Goal: Complete application form: Complete application form

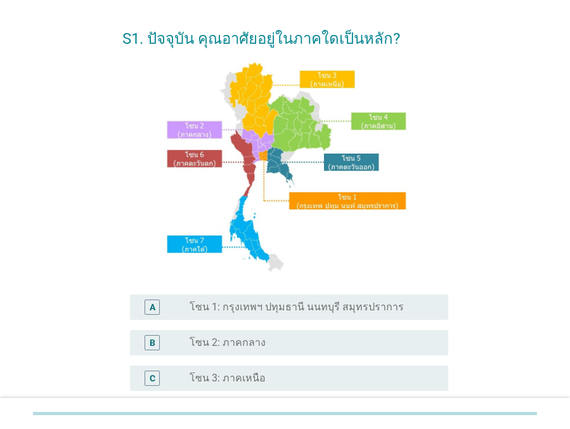
scroll to position [57, 0]
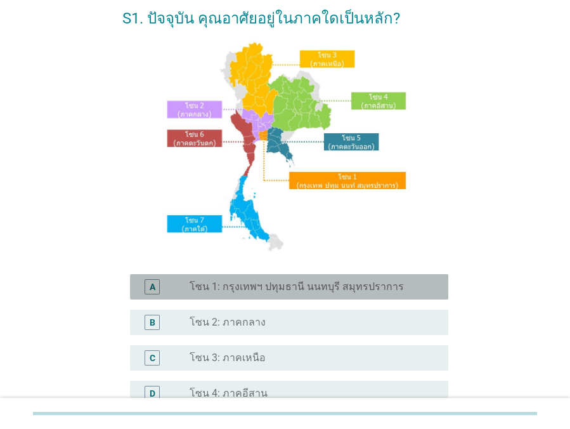
click at [155, 285] on div "A" at bounding box center [153, 286] width 6 height 13
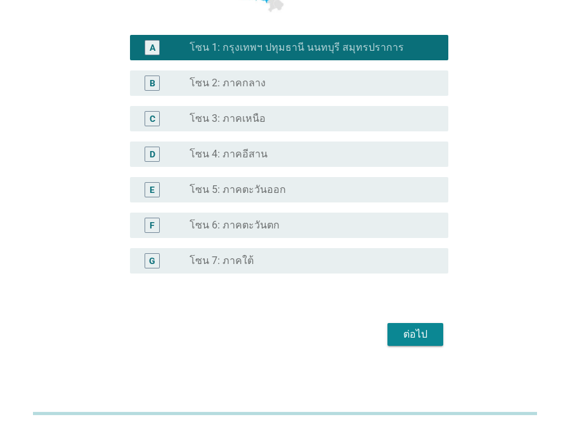
scroll to position [299, 0]
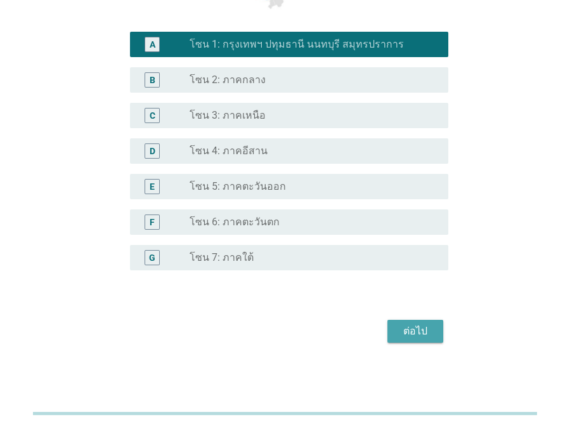
click at [391, 328] on button "ต่อไป" at bounding box center [415, 331] width 56 height 23
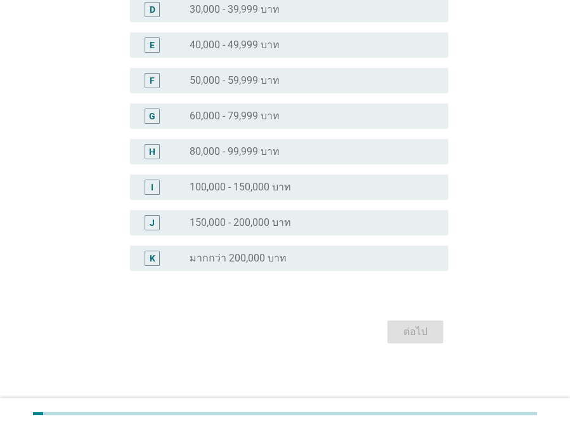
scroll to position [0, 0]
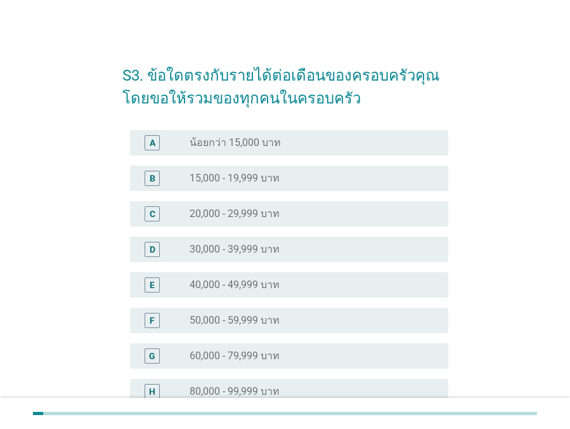
click at [266, 248] on label "30,000 - 39,999 บาท" at bounding box center [235, 249] width 90 height 13
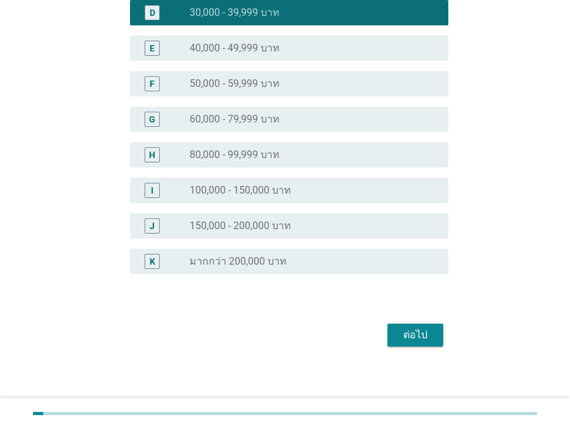
scroll to position [239, 0]
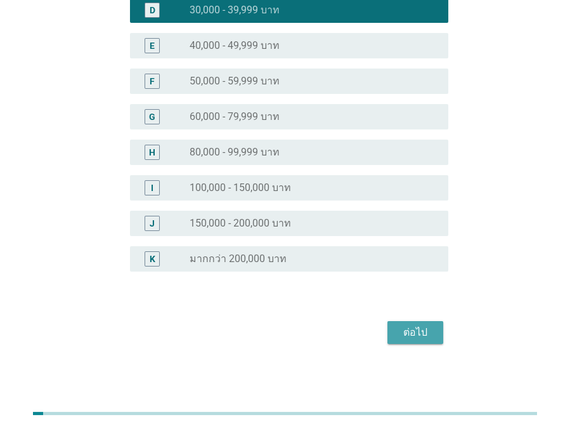
click at [404, 325] on div "ต่อไป" at bounding box center [416, 332] width 36 height 15
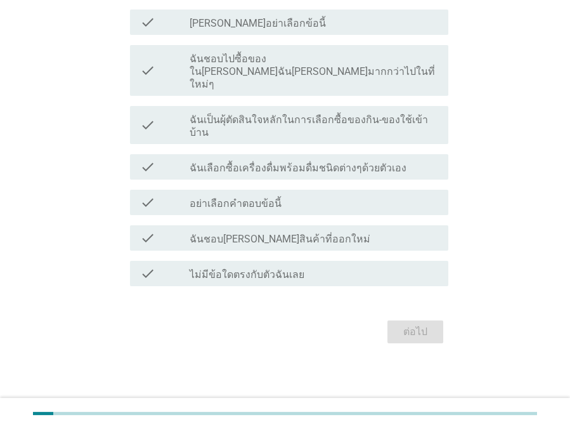
scroll to position [0, 0]
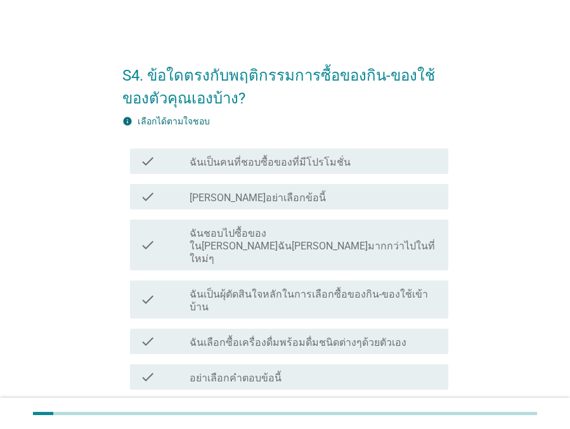
click at [308, 164] on label "ฉันเป็นคนที่ชอบซื้อของที่มีโปรโมชั่น" at bounding box center [270, 162] width 161 height 13
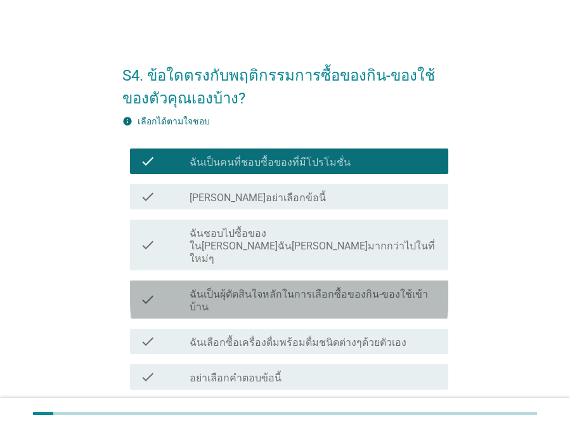
click at [401, 288] on label "ฉันเป็นผุ้ตัดสินใจหลักในการเลือกซื้อของกิน-ของใช้เข้าบ้าน" at bounding box center [314, 300] width 249 height 25
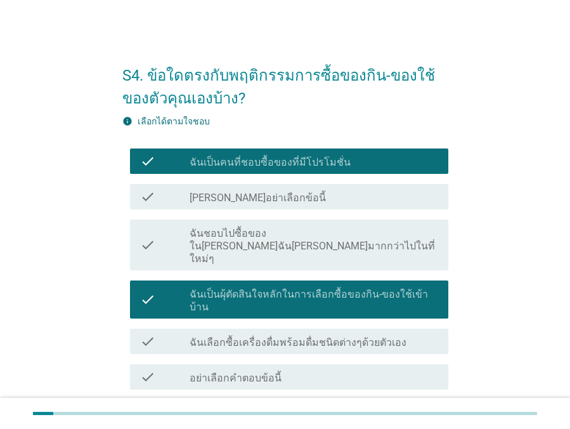
scroll to position [57, 0]
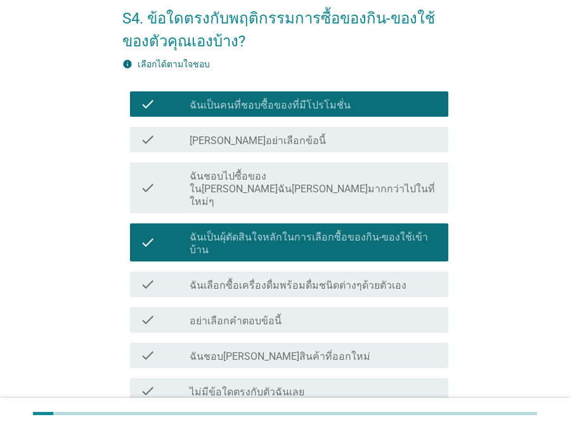
click at [358, 342] on div "check check_box_outline_blank ฉันชอบ[PERSON_NAME]สินค้าที่ออกใหม่" at bounding box center [289, 354] width 318 height 25
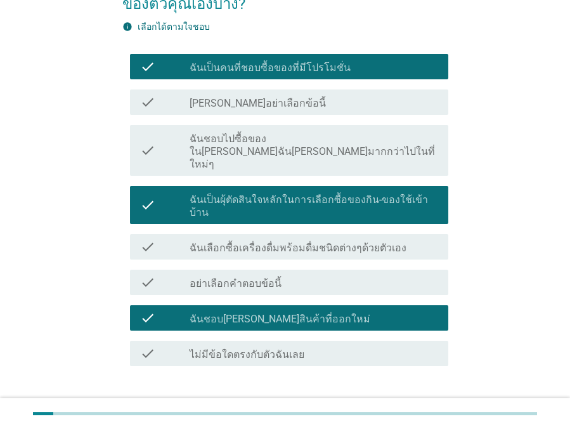
scroll to position [115, 0]
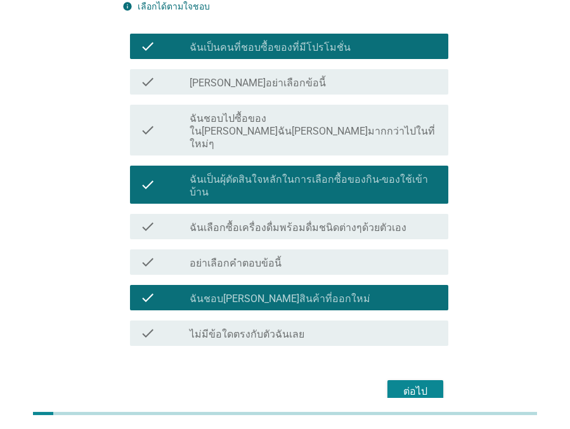
click at [420, 384] on div "ต่อไป" at bounding box center [416, 391] width 36 height 15
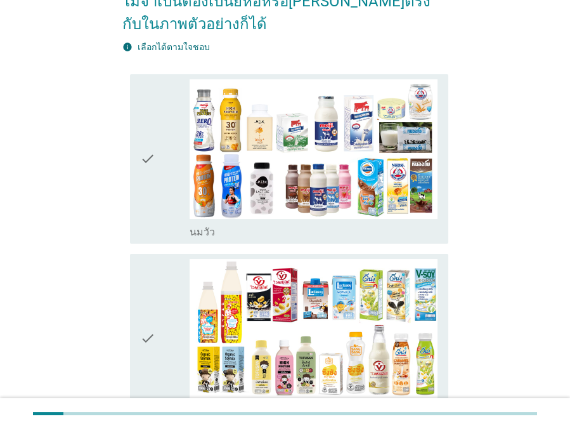
scroll to position [172, 0]
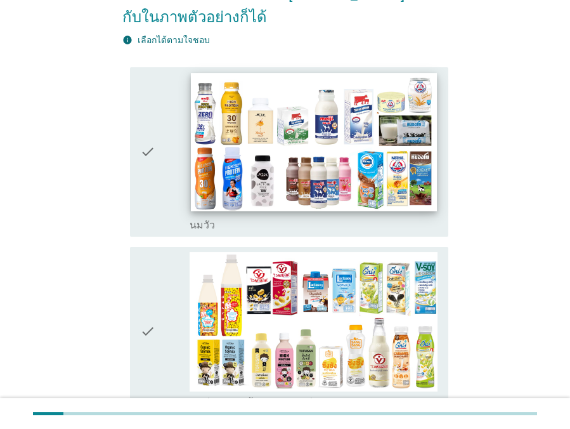
click at [316, 198] on img at bounding box center [314, 142] width 246 height 138
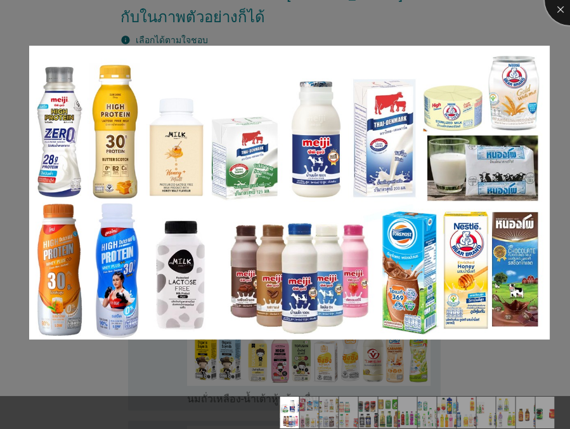
click at [557, 6] on div at bounding box center [570, 0] width 51 height 51
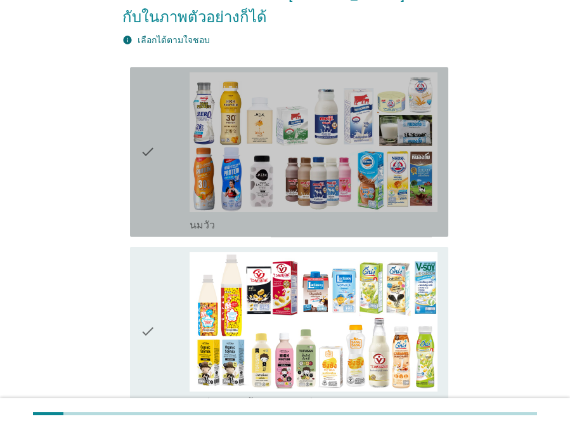
click at [145, 175] on icon "check" at bounding box center [147, 151] width 15 height 159
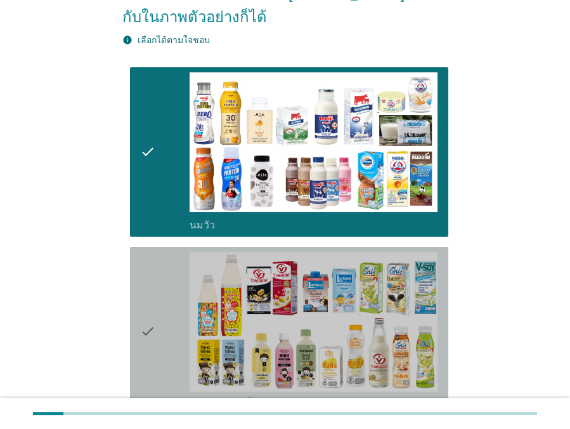
click at [142, 315] on icon "check" at bounding box center [147, 331] width 15 height 159
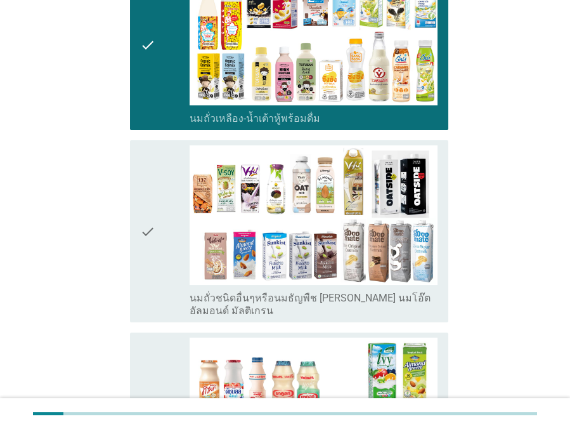
scroll to position [461, 0]
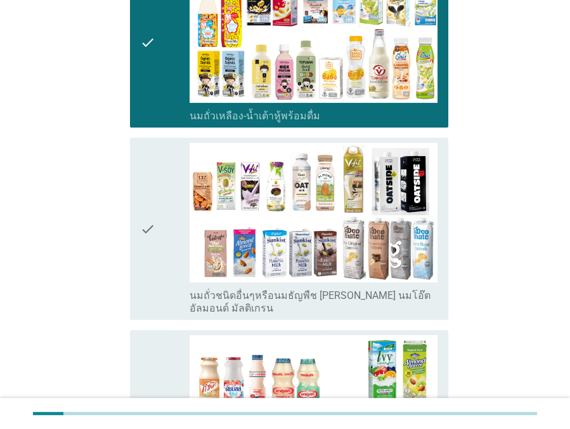
click at [152, 267] on icon "check" at bounding box center [147, 229] width 15 height 172
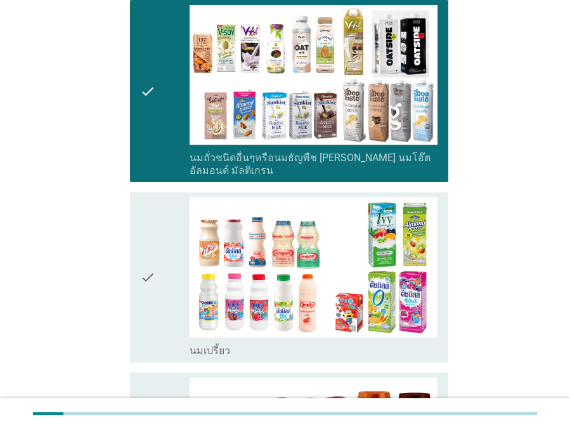
scroll to position [634, 0]
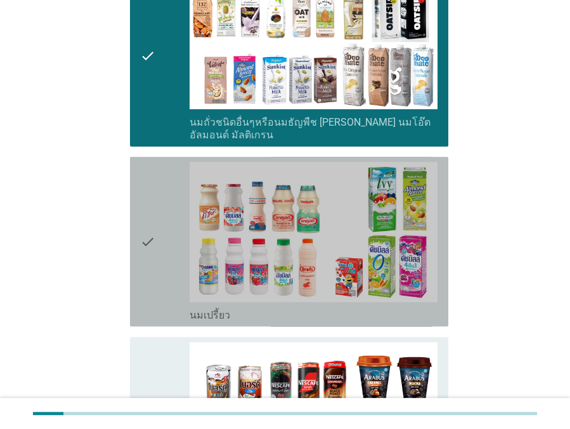
click at [156, 278] on div "check" at bounding box center [164, 241] width 49 height 159
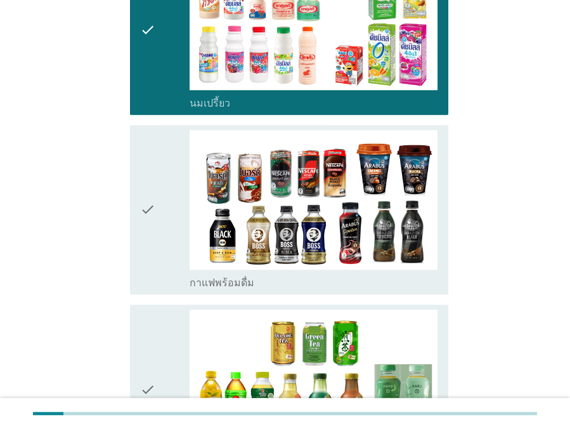
scroll to position [922, 0]
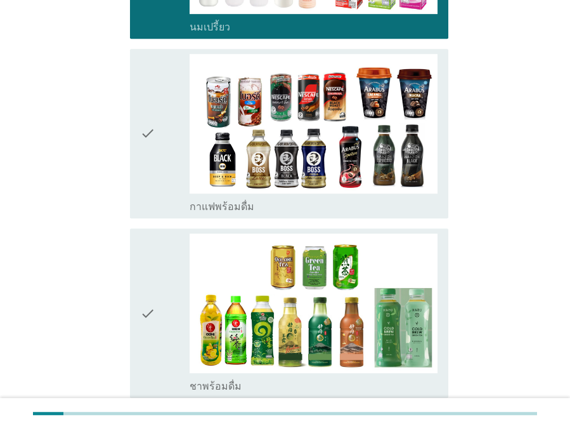
click at [138, 301] on div "check check_box_outline_blank ชาพร้อมดื่ม" at bounding box center [289, 312] width 318 height 169
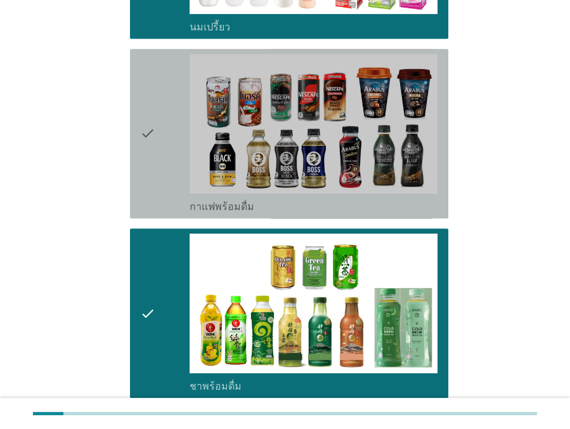
click at [159, 169] on div "check" at bounding box center [164, 133] width 49 height 159
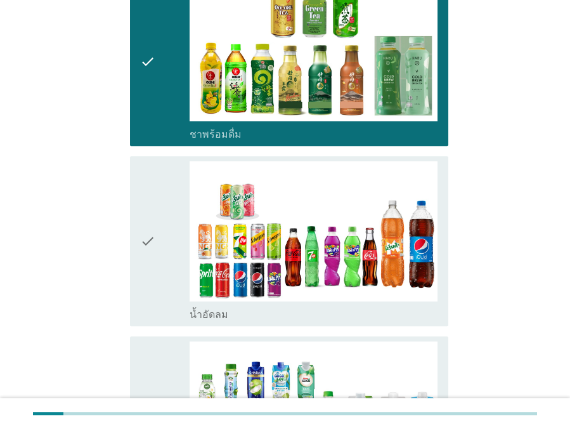
scroll to position [1268, 0]
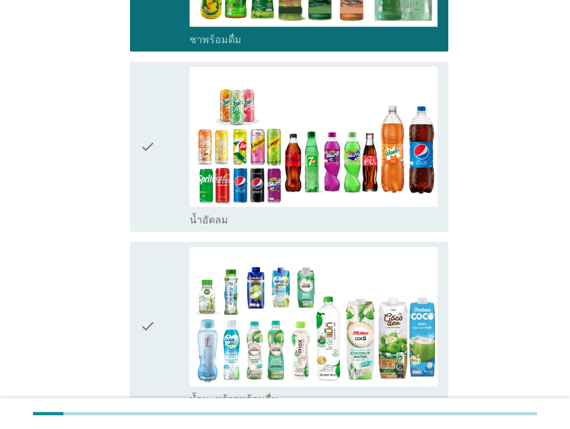
click at [165, 152] on div "check" at bounding box center [164, 146] width 49 height 159
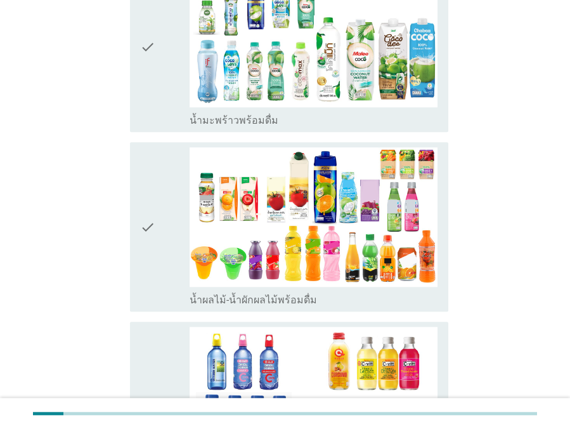
scroll to position [1556, 0]
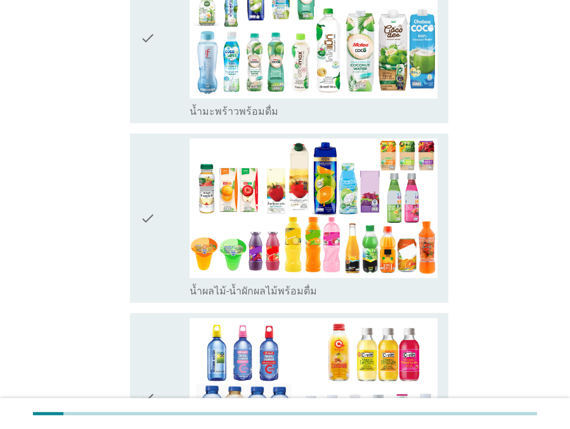
click at [174, 246] on div "check" at bounding box center [164, 217] width 49 height 159
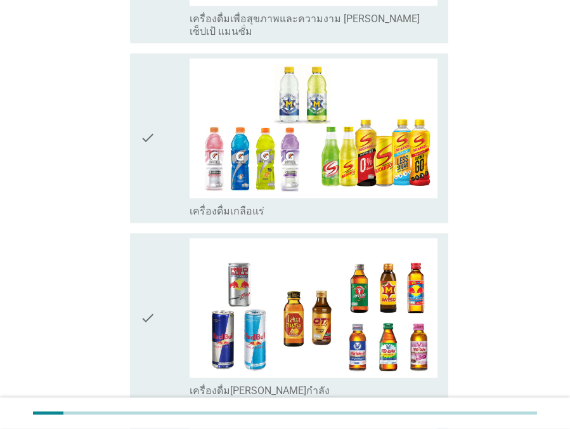
scroll to position [2190, 0]
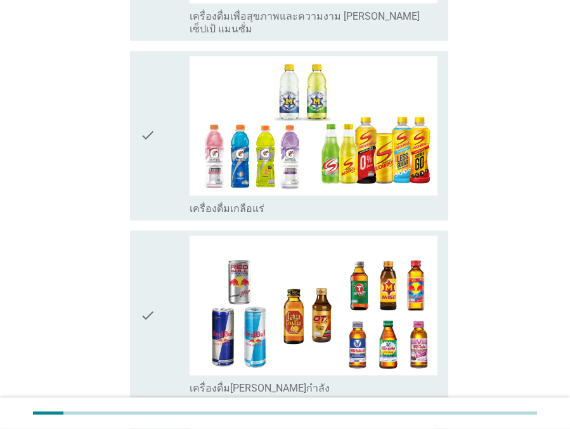
click at [167, 145] on div "check" at bounding box center [164, 135] width 49 height 159
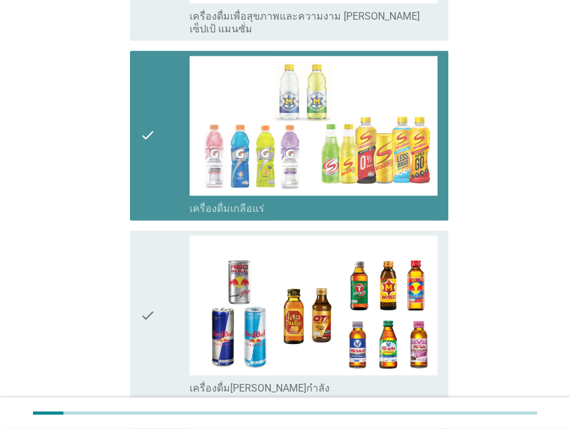
click at [145, 147] on icon "check" at bounding box center [147, 135] width 15 height 159
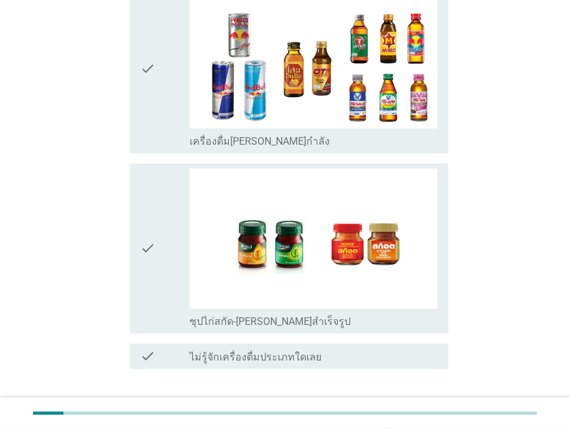
scroll to position [2479, 0]
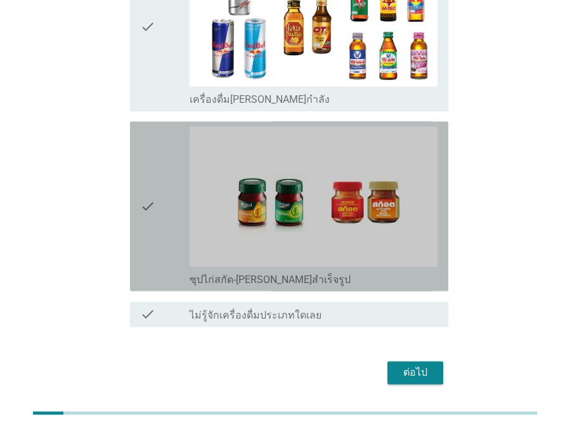
click at [166, 211] on div "check" at bounding box center [164, 205] width 49 height 159
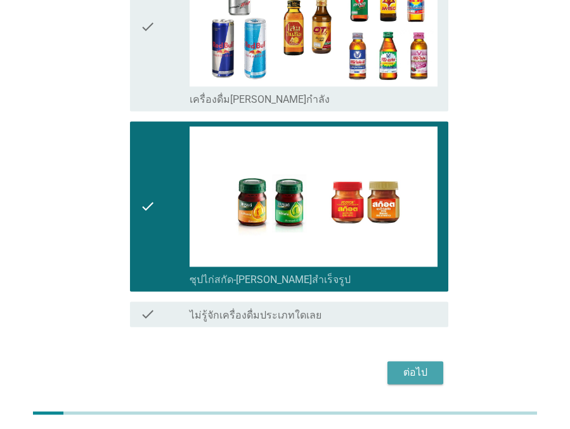
click at [393, 361] on button "ต่อไป" at bounding box center [415, 372] width 56 height 23
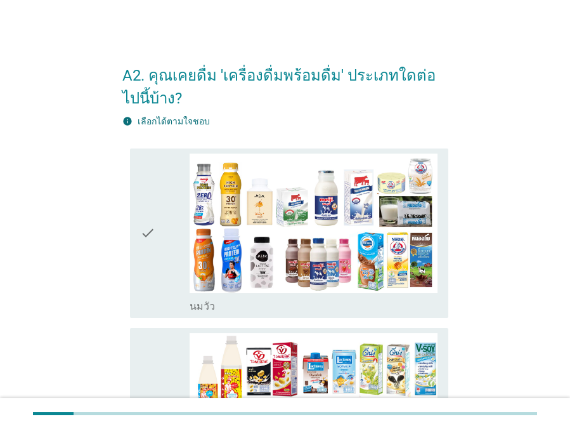
click at [156, 248] on div "check" at bounding box center [164, 232] width 49 height 159
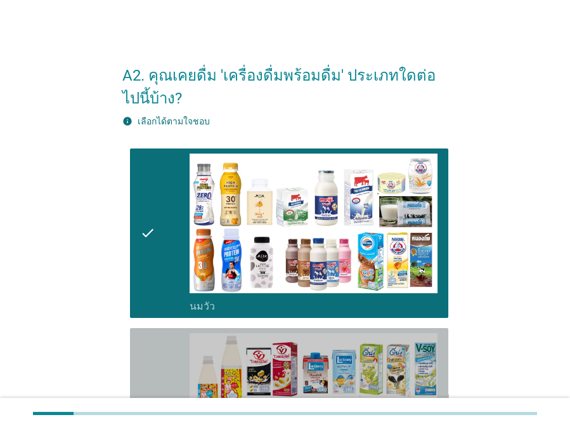
click at [153, 350] on icon "check" at bounding box center [147, 412] width 15 height 159
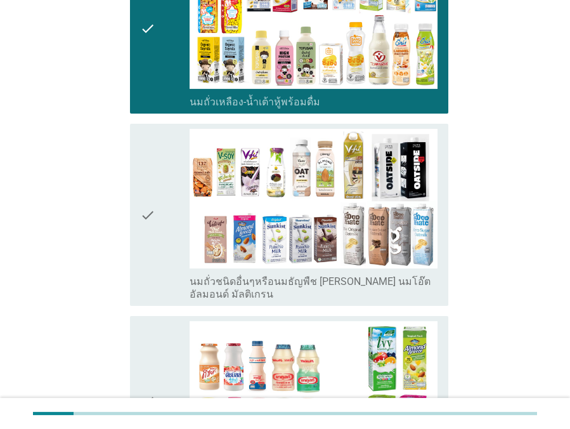
scroll to position [403, 0]
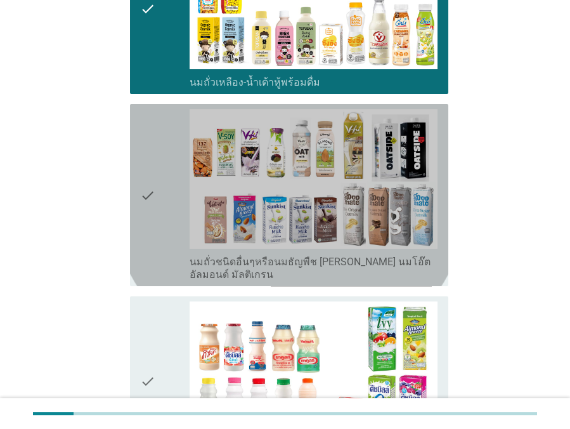
click at [148, 238] on icon "check" at bounding box center [147, 195] width 15 height 172
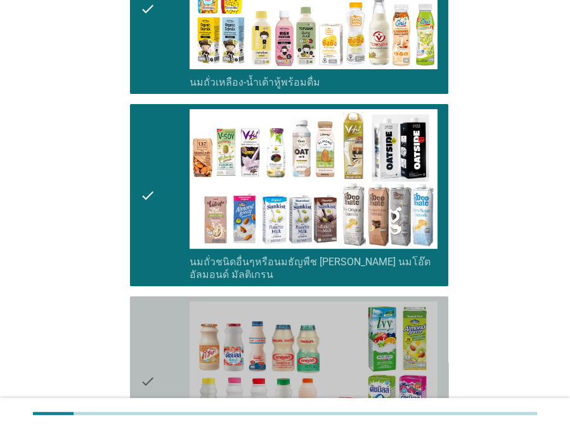
click at [147, 330] on icon "check" at bounding box center [147, 380] width 15 height 159
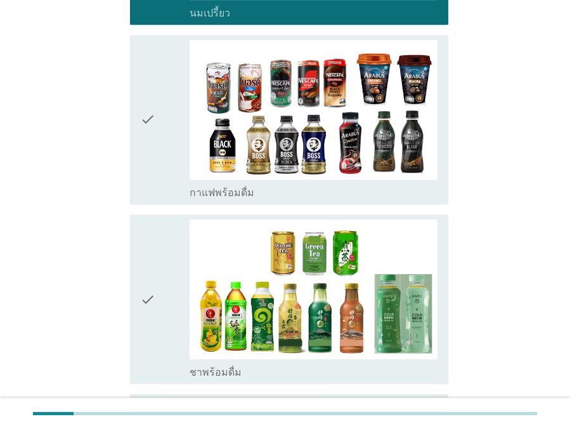
scroll to position [864, 0]
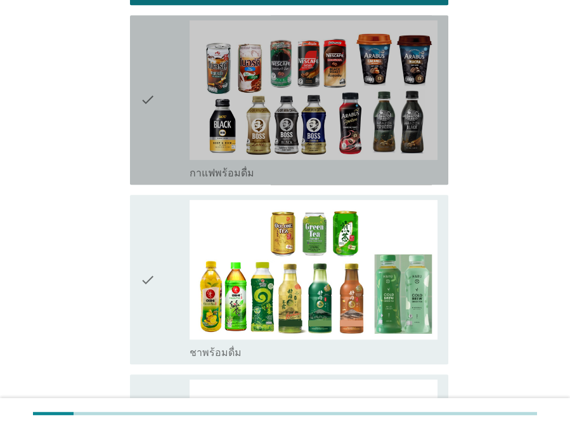
click at [157, 141] on div "check" at bounding box center [164, 99] width 49 height 159
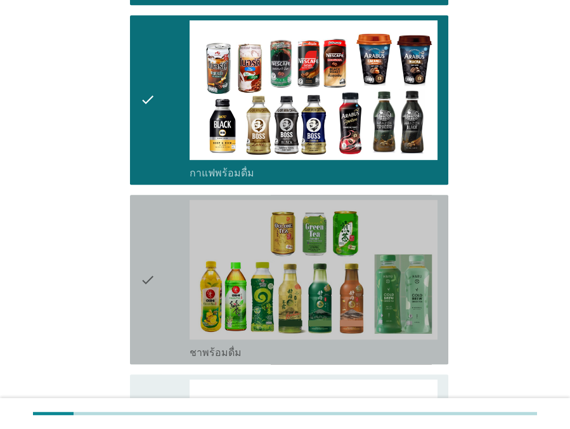
click at [153, 236] on icon "check" at bounding box center [147, 279] width 15 height 159
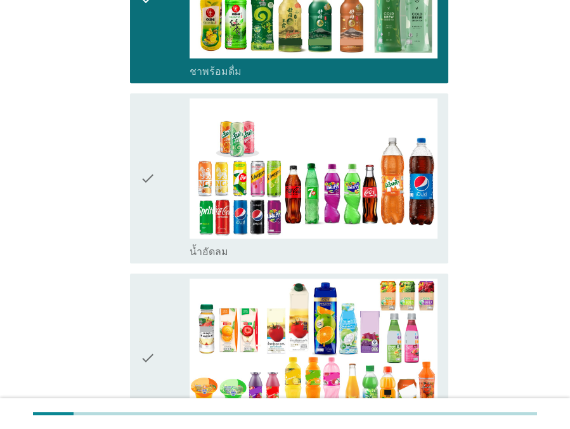
scroll to position [1153, 0]
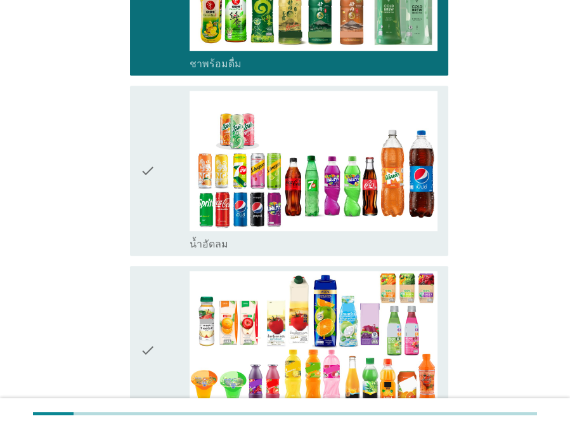
click at [170, 200] on div "check" at bounding box center [164, 170] width 49 height 159
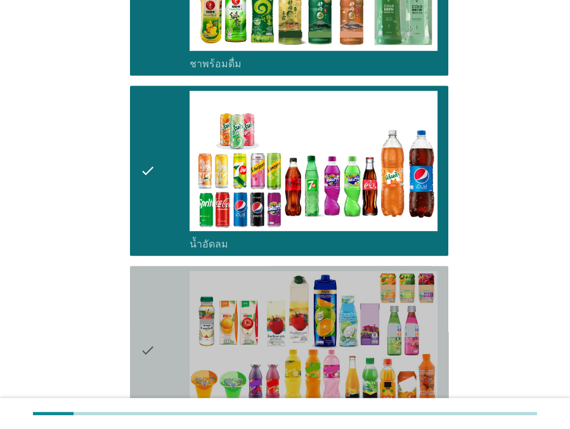
click at [159, 287] on div "check" at bounding box center [164, 350] width 49 height 159
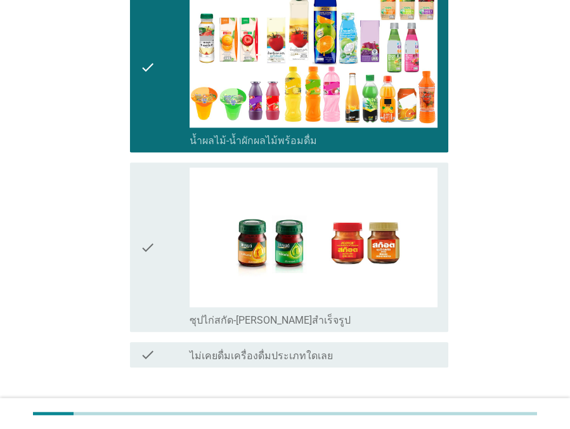
scroll to position [1441, 0]
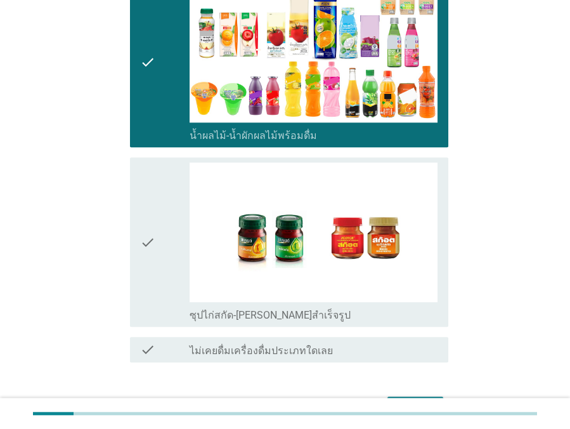
click at [157, 257] on div "check" at bounding box center [164, 241] width 49 height 159
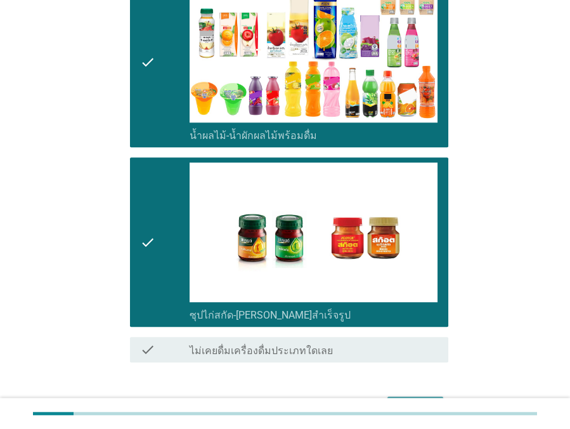
click at [417, 400] on div "ต่อไป" at bounding box center [416, 407] width 36 height 15
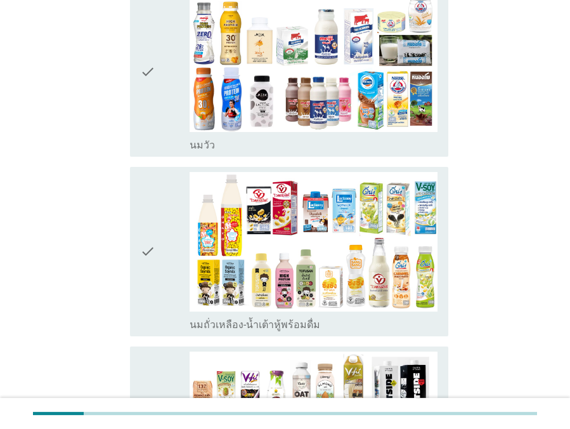
scroll to position [172, 0]
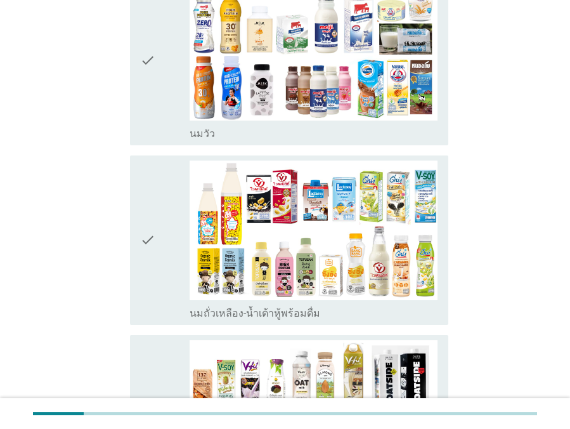
click at [157, 278] on div "check" at bounding box center [164, 239] width 49 height 159
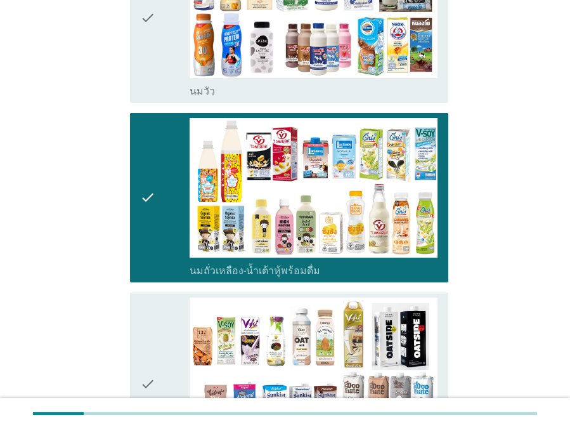
scroll to position [346, 0]
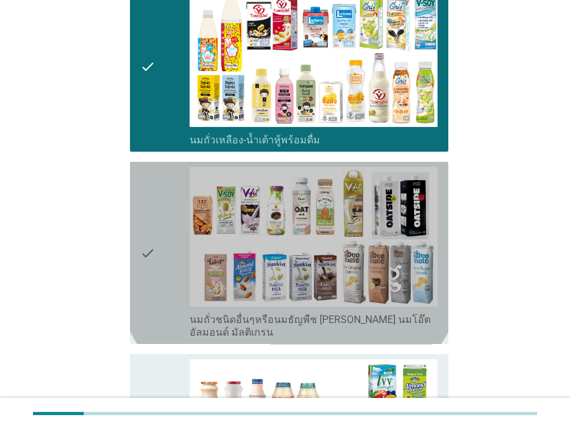
click at [152, 287] on icon "check" at bounding box center [147, 253] width 15 height 172
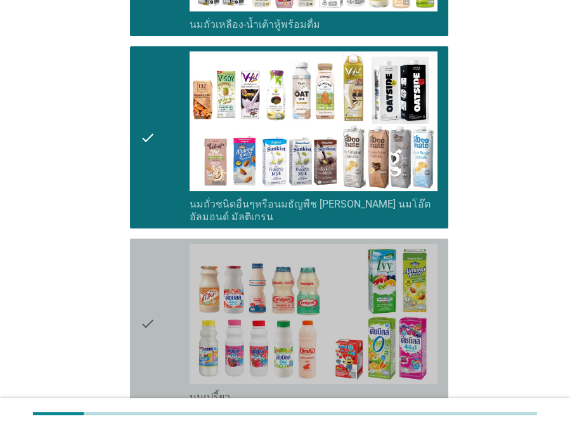
click at [149, 295] on icon "check" at bounding box center [147, 322] width 15 height 159
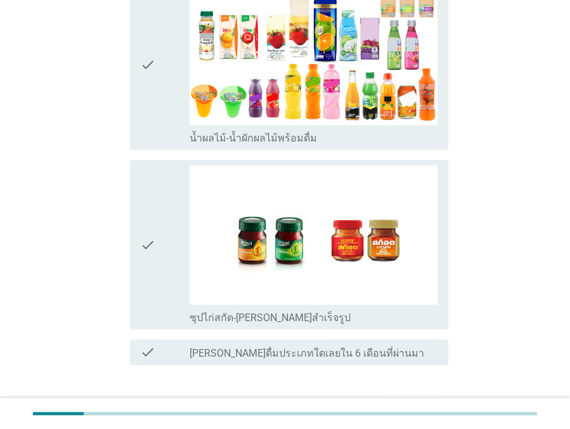
scroll to position [1441, 0]
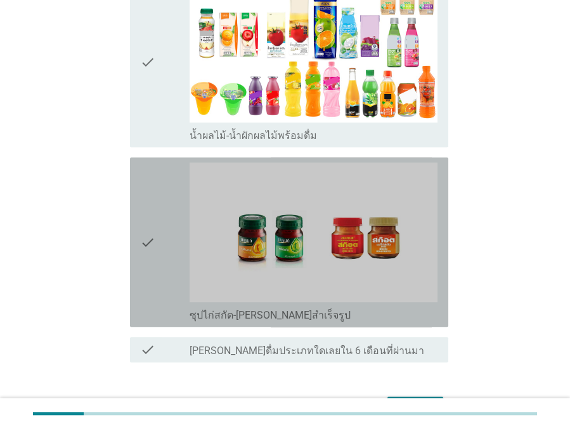
click at [158, 235] on div "check" at bounding box center [164, 241] width 49 height 159
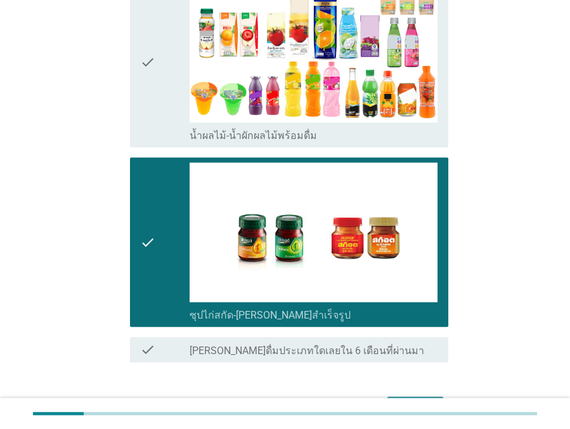
click at [398, 400] on div "ต่อไป" at bounding box center [416, 407] width 36 height 15
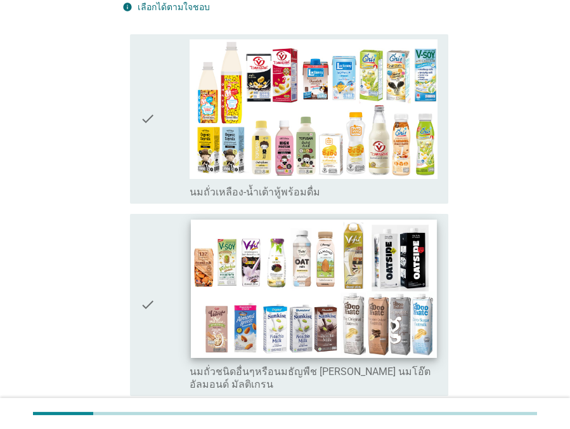
scroll to position [115, 0]
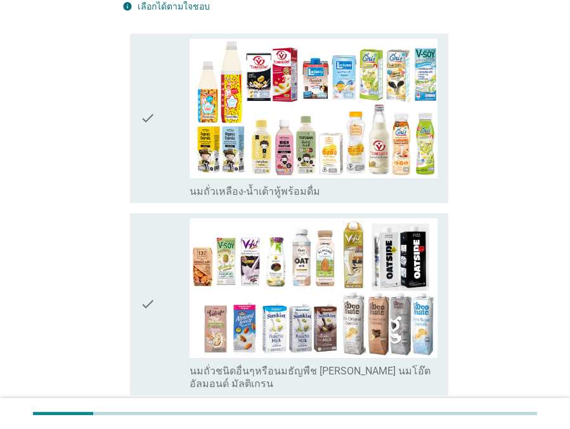
click at [145, 169] on icon "check" at bounding box center [147, 118] width 15 height 159
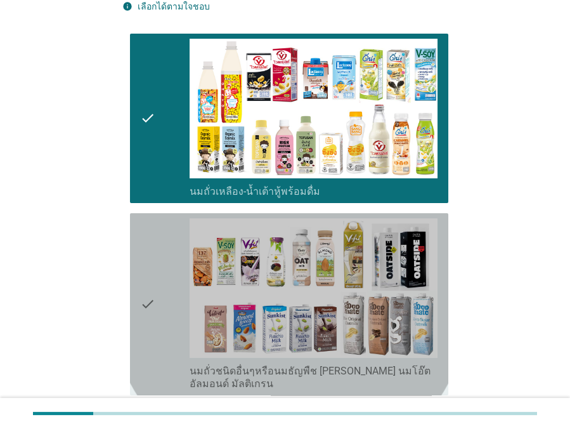
click at [149, 275] on icon "check" at bounding box center [147, 304] width 15 height 172
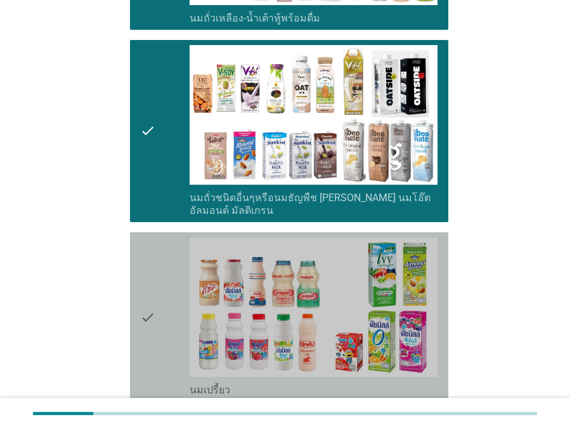
click at [150, 289] on icon "check" at bounding box center [147, 316] width 15 height 159
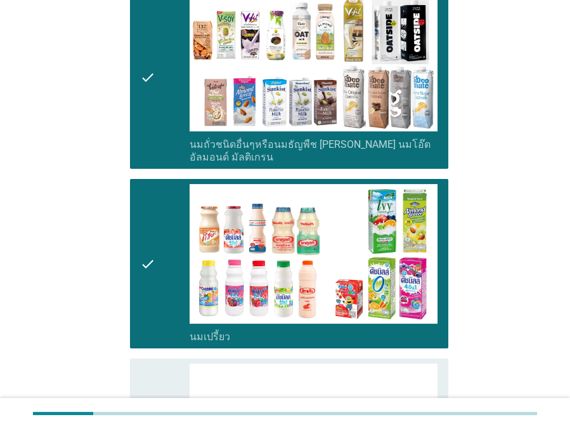
scroll to position [461, 0]
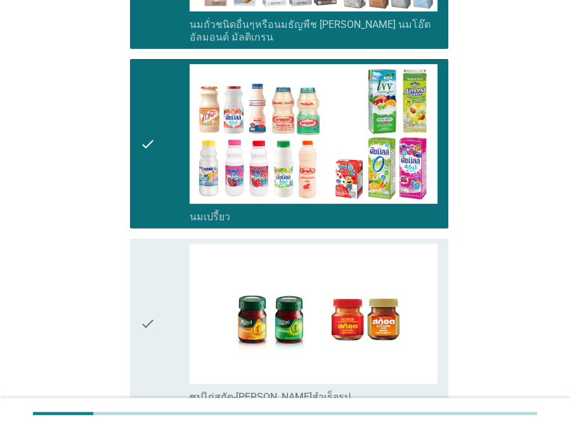
click at [150, 292] on icon "check" at bounding box center [147, 322] width 15 height 159
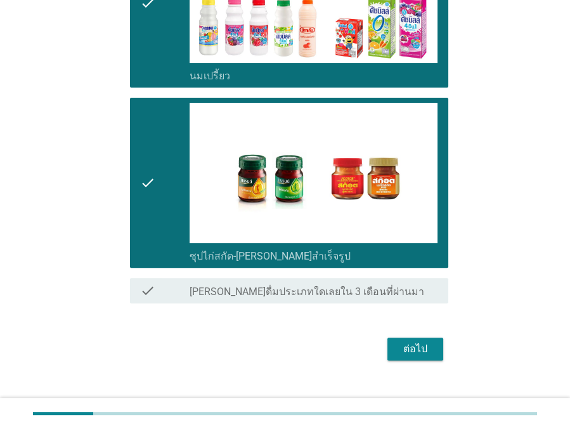
scroll to position [605, 0]
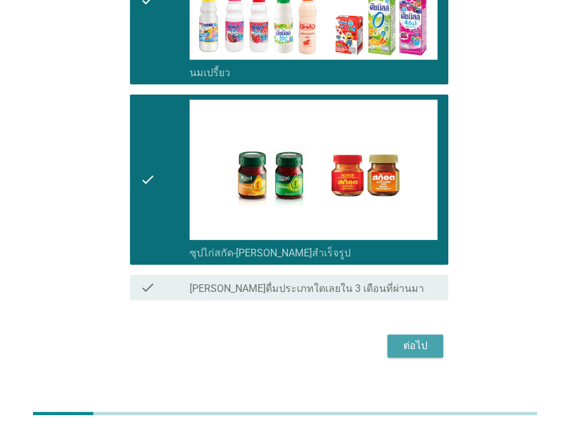
click at [436, 334] on button "ต่อไป" at bounding box center [415, 345] width 56 height 23
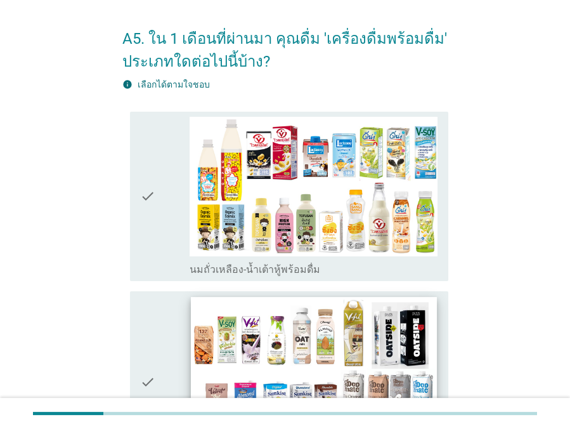
scroll to position [115, 0]
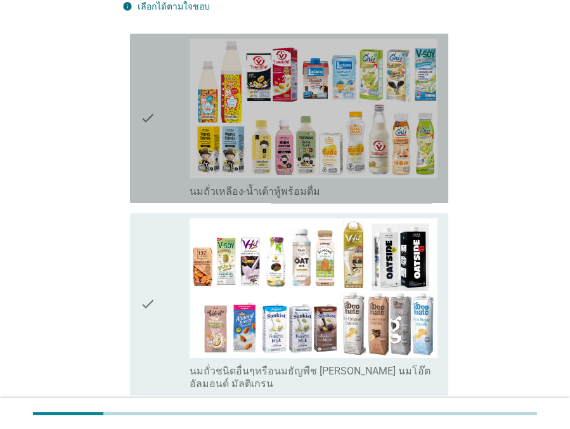
click at [159, 176] on div "check" at bounding box center [164, 118] width 49 height 159
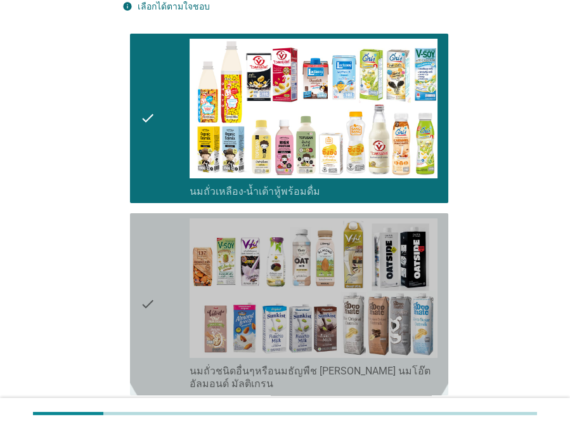
click at [162, 275] on div "check" at bounding box center [164, 304] width 49 height 172
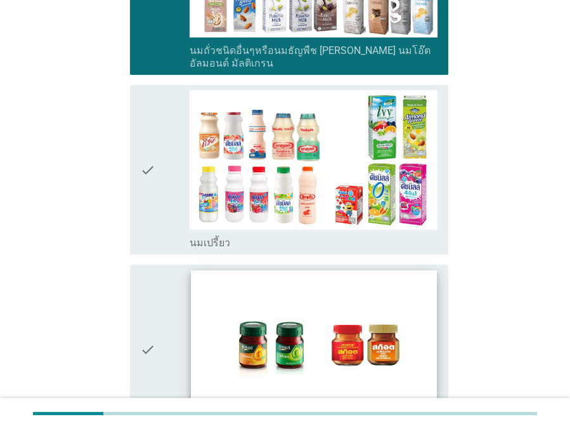
scroll to position [576, 0]
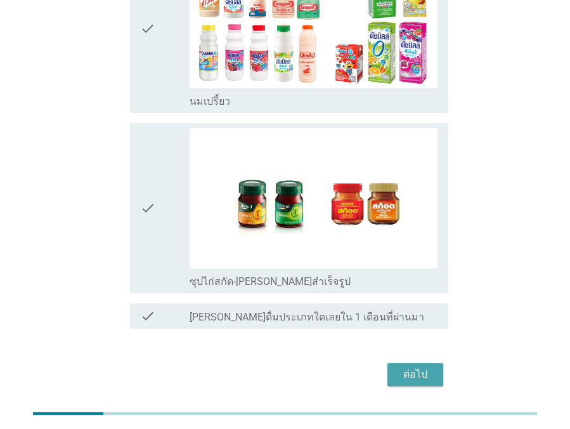
click at [425, 366] on div "ต่อไป" at bounding box center [416, 373] width 36 height 15
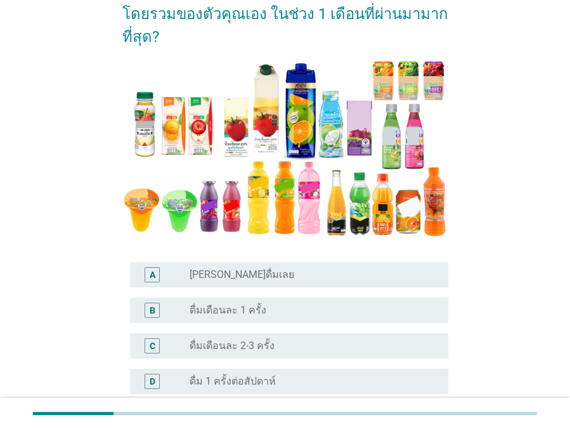
scroll to position [172, 0]
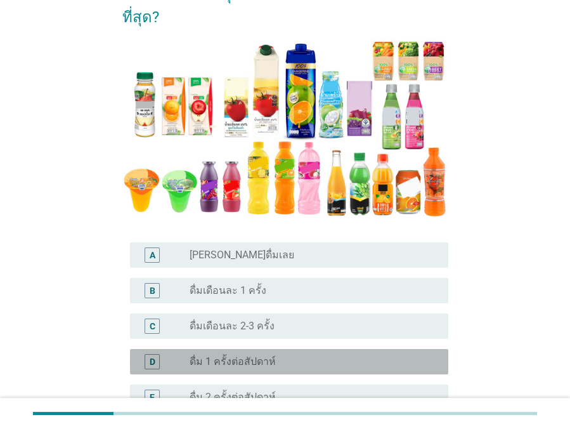
click at [280, 355] on div "radio_button_unchecked ดื่ม 1 ครั้งต่อสัปดาห์" at bounding box center [309, 361] width 238 height 13
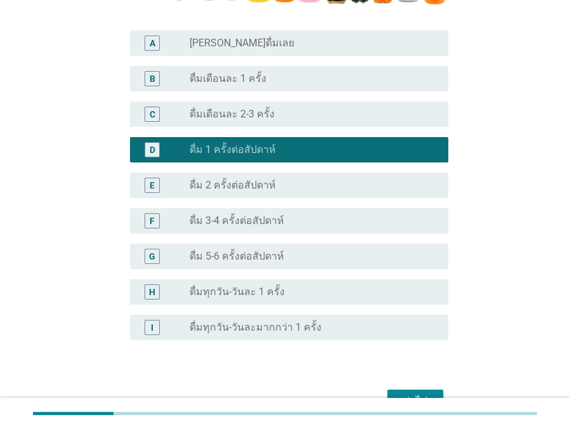
scroll to position [430, 0]
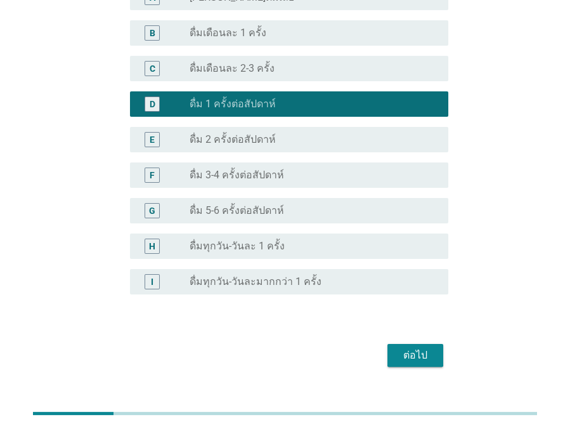
click at [429, 347] on div "ต่อไป" at bounding box center [416, 354] width 36 height 15
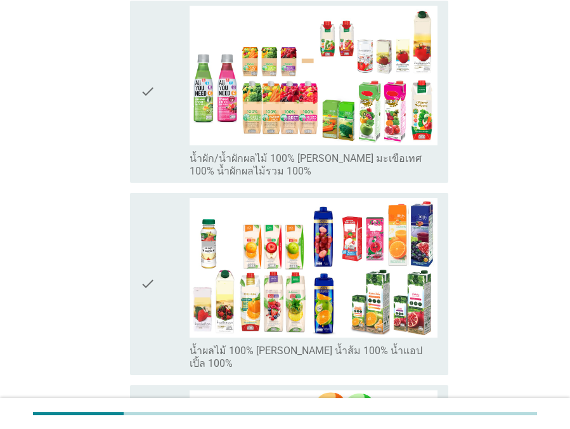
scroll to position [215, 0]
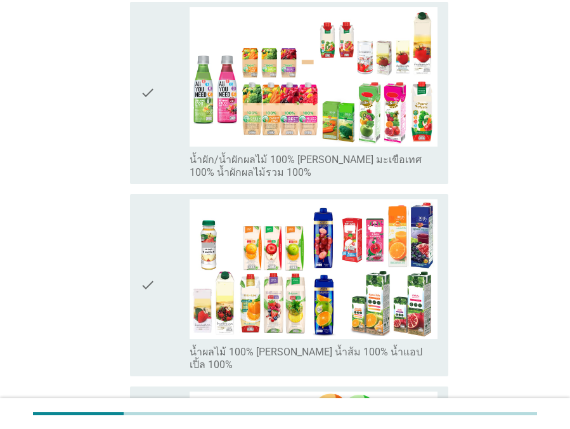
click at [167, 266] on div "check" at bounding box center [164, 285] width 49 height 172
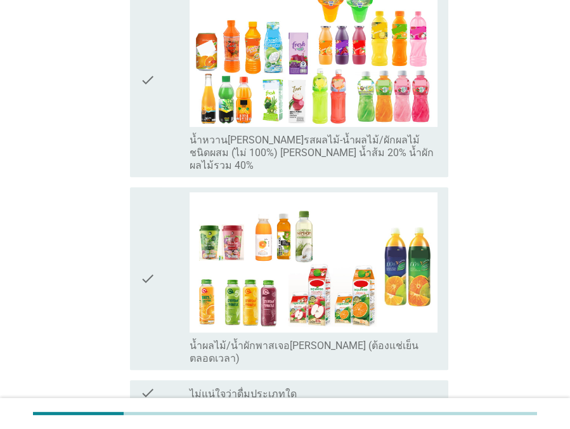
scroll to position [734, 0]
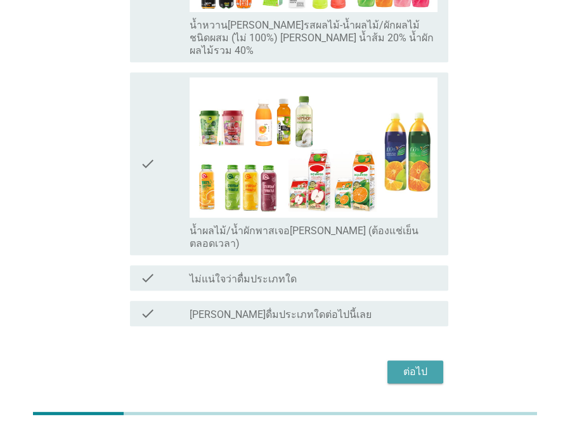
click at [396, 360] on button "ต่อไป" at bounding box center [415, 371] width 56 height 23
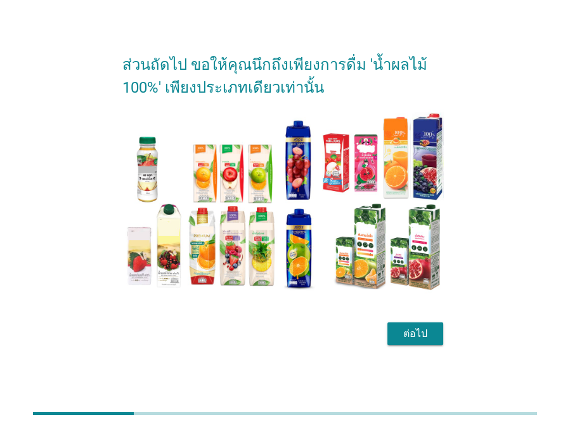
scroll to position [30, 0]
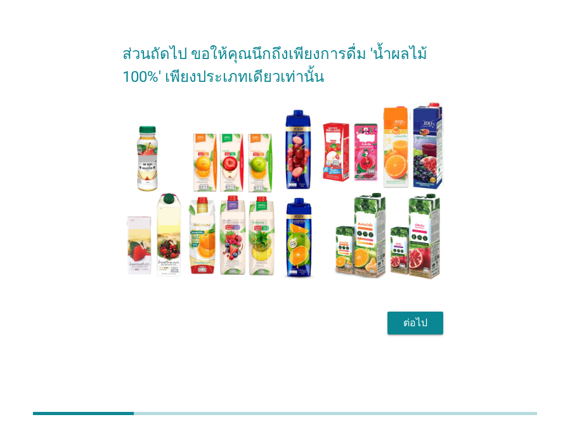
click at [414, 324] on div "ต่อไป" at bounding box center [416, 322] width 36 height 15
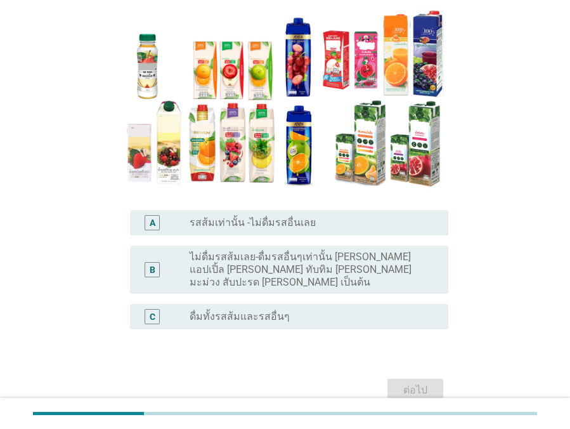
scroll to position [115, 0]
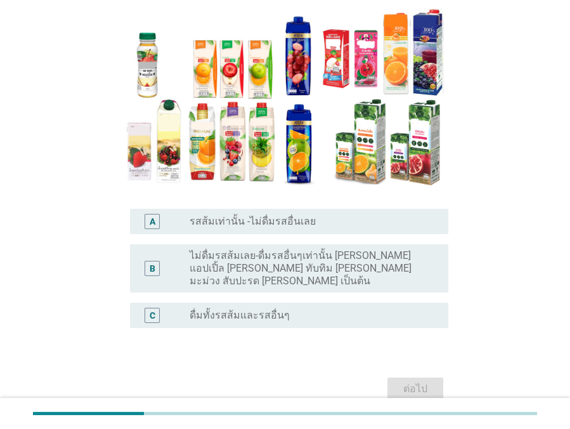
click at [306, 315] on div "C radio_button_unchecked ดื่มทั้งรสส้มและรสอื่นๆ" at bounding box center [285, 315] width 326 height 36
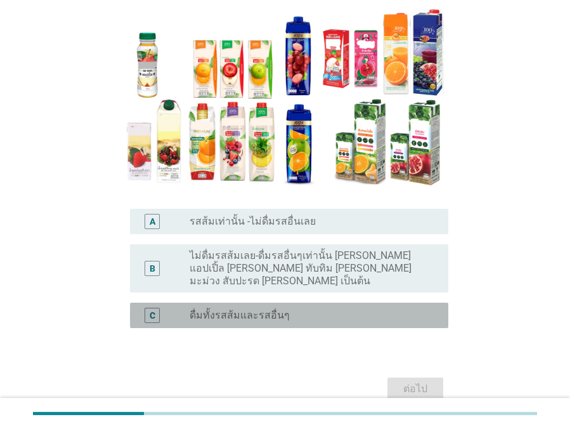
click at [280, 309] on label "ดื่มทั้งรสส้มและรสอื่นๆ" at bounding box center [240, 315] width 100 height 13
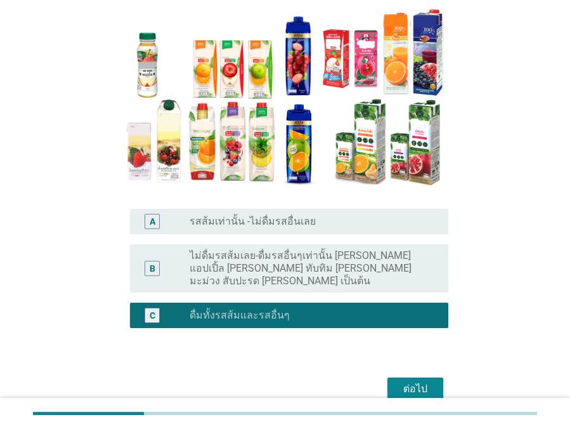
click at [410, 381] on div "ต่อไป" at bounding box center [416, 388] width 36 height 15
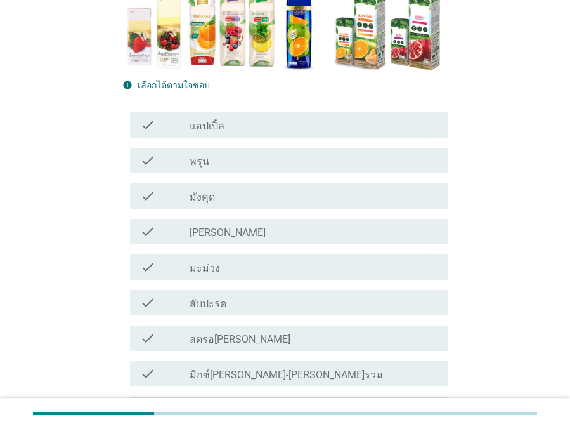
scroll to position [230, 0]
click at [271, 137] on div "check check_box_outline_blank แอปเปิ้ล" at bounding box center [285, 125] width 326 height 36
click at [260, 126] on div "check_box_outline_blank แอปเปิ้ล" at bounding box center [314, 124] width 249 height 15
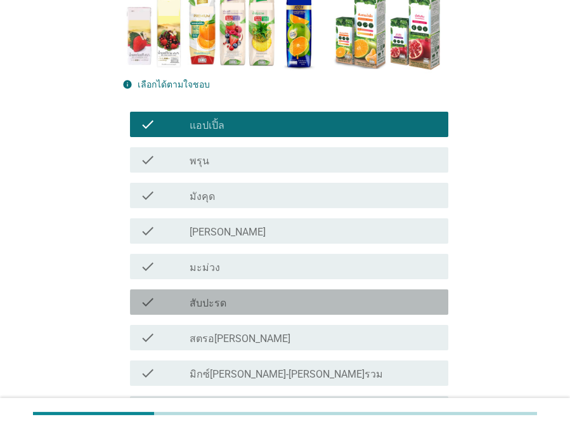
click at [302, 297] on div "check_box_outline_blank สับปะรด" at bounding box center [314, 301] width 249 height 15
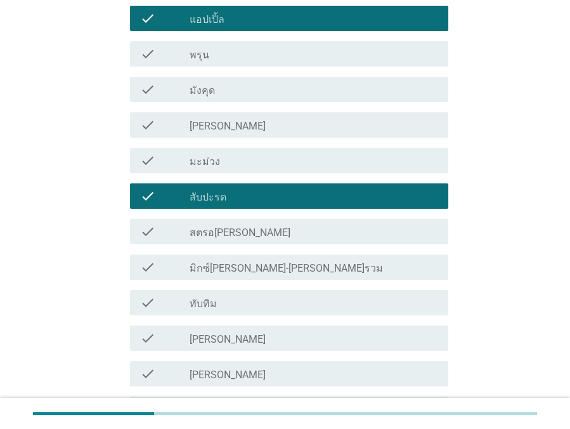
scroll to position [346, 0]
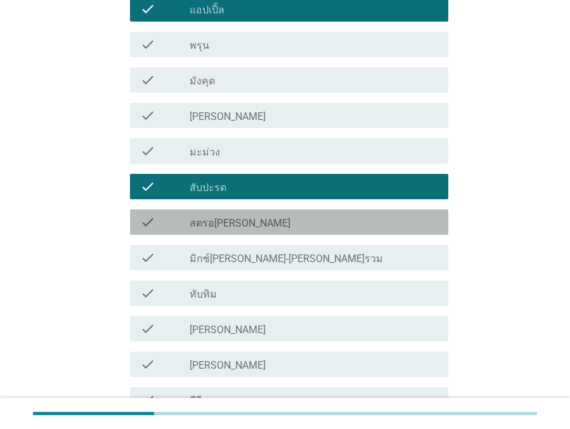
click at [272, 229] on div "check check_box_outline_blank สตรอ[PERSON_NAME]" at bounding box center [289, 221] width 318 height 25
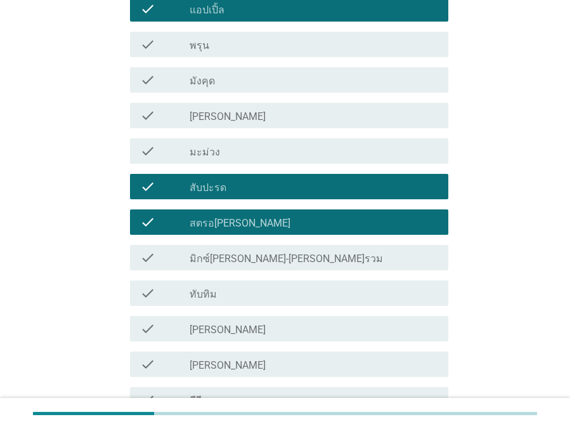
click at [274, 254] on div "check_box_outline_blank มิกซ์[PERSON_NAME]-[PERSON_NAME]รวม" at bounding box center [314, 257] width 249 height 15
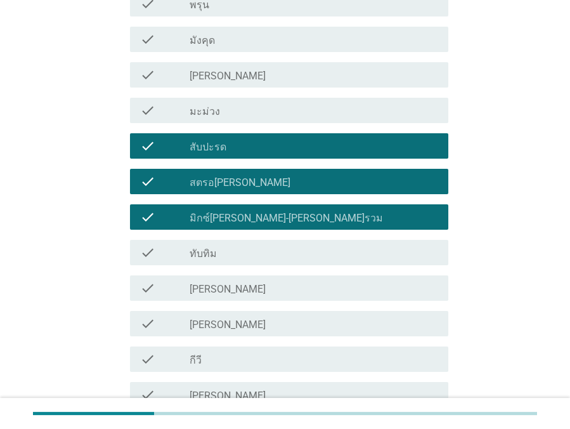
scroll to position [461, 0]
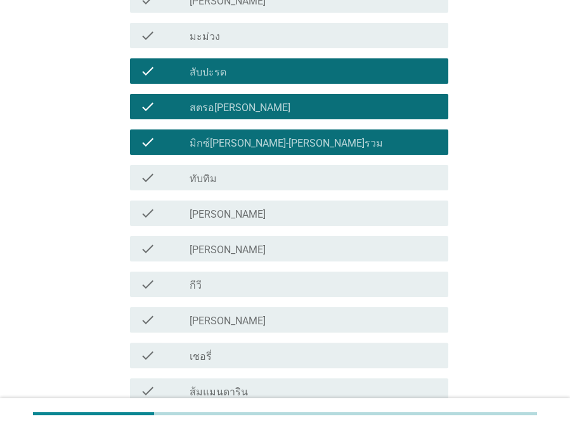
click at [278, 254] on div "check_box_outline_blank [PERSON_NAME]" at bounding box center [314, 248] width 249 height 15
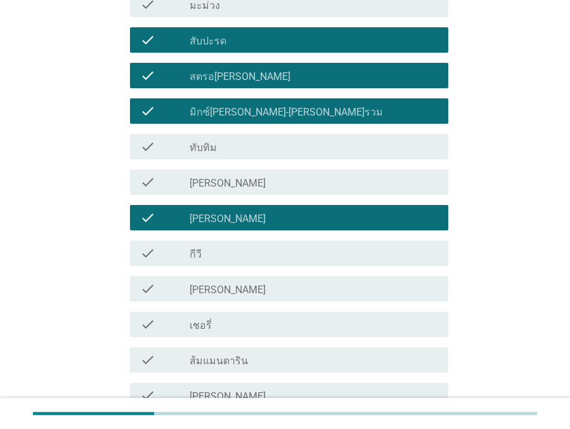
scroll to position [576, 0]
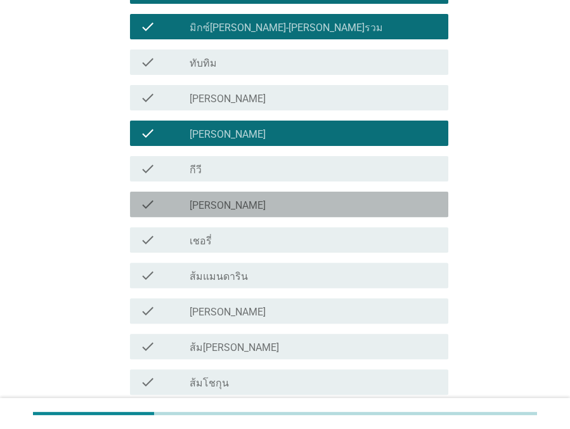
click at [265, 210] on div "check_box_outline_blank [PERSON_NAME]" at bounding box center [314, 204] width 249 height 15
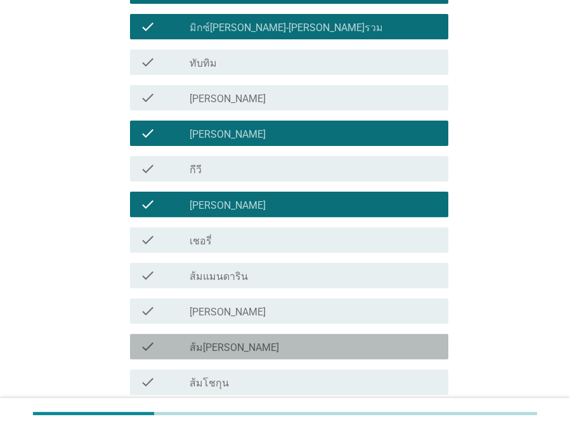
click at [261, 344] on div "check_box_outline_blank ส้ม[PERSON_NAME]" at bounding box center [314, 346] width 249 height 15
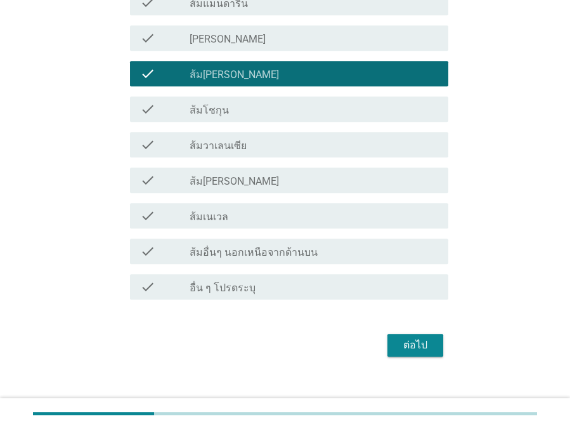
scroll to position [862, 0]
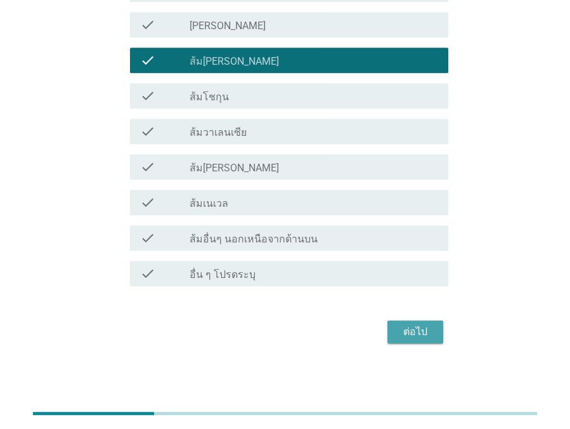
drag, startPoint x: 426, startPoint y: 334, endPoint x: 410, endPoint y: 334, distance: 15.9
click at [426, 334] on div "ต่อไป" at bounding box center [416, 331] width 36 height 15
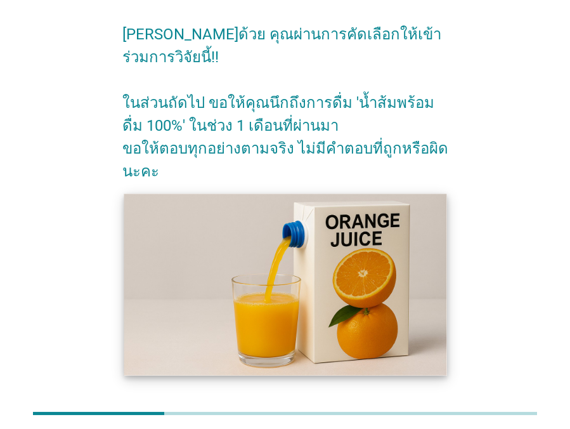
scroll to position [103, 0]
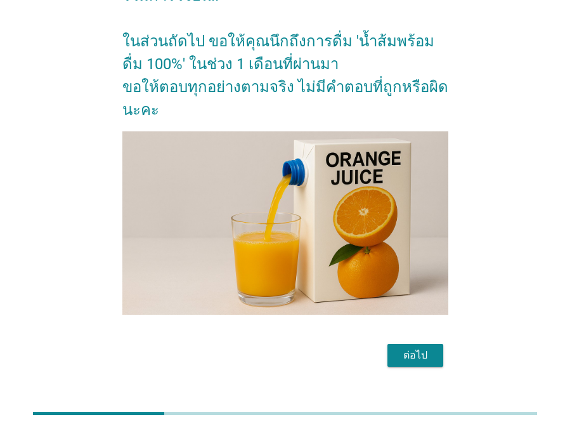
click at [397, 344] on button "ต่อไป" at bounding box center [415, 355] width 56 height 23
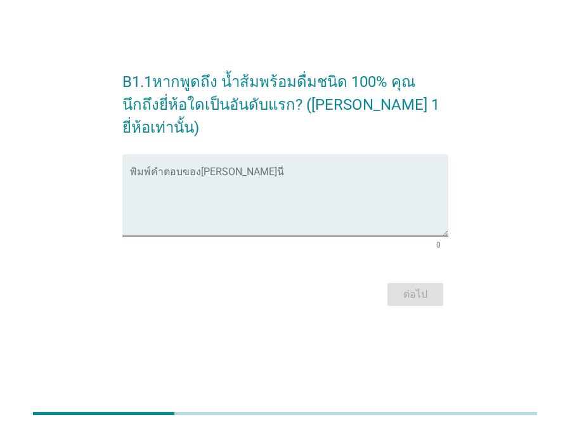
scroll to position [0, 0]
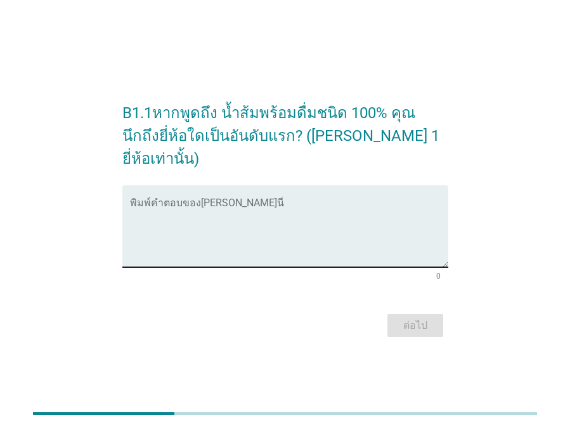
click at [256, 230] on textarea "พิมพ์คำตอบของคุณ ที่นี่" at bounding box center [289, 233] width 318 height 67
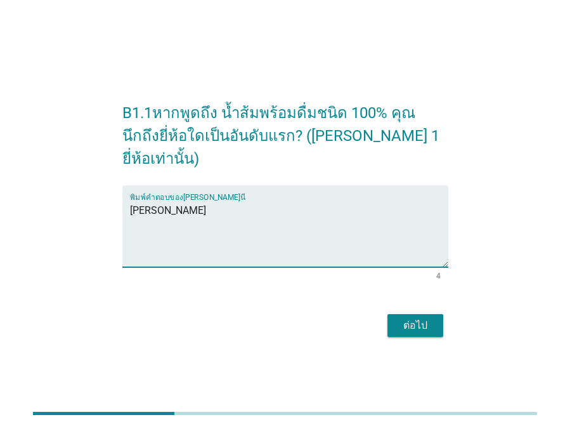
type textarea "[PERSON_NAME]"
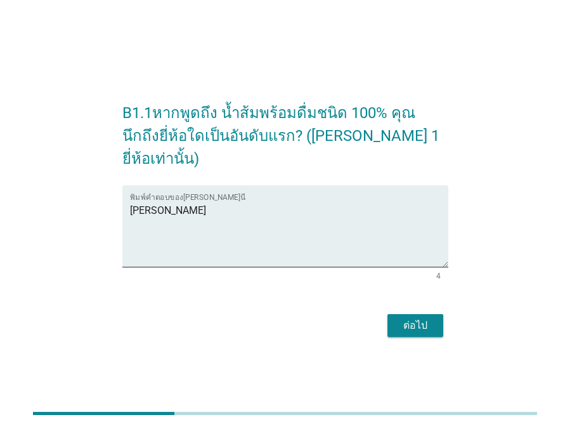
click at [429, 323] on div "ต่อไป" at bounding box center [416, 325] width 36 height 15
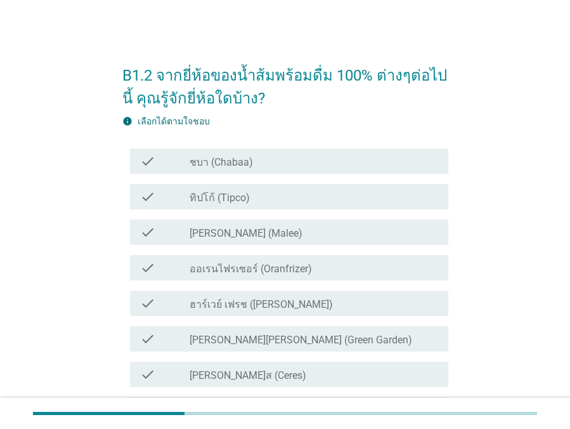
click at [298, 192] on div "check_box_outline_blank ทิปโก้ (Tipco)" at bounding box center [314, 196] width 249 height 15
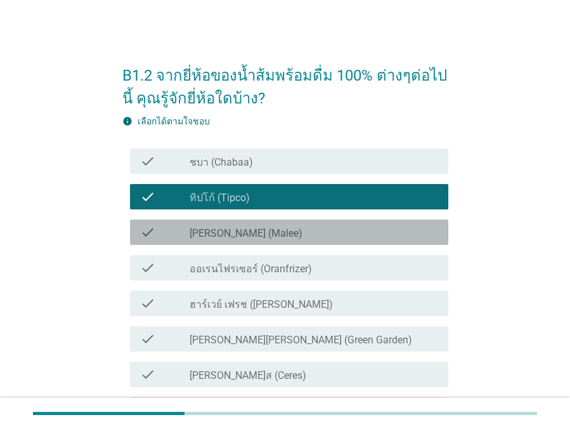
click at [323, 230] on div "check_box_outline_blank [PERSON_NAME] (Malee)" at bounding box center [314, 231] width 249 height 15
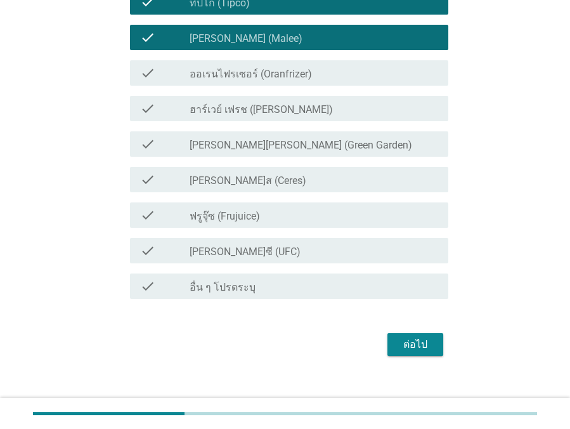
scroll to position [207, 0]
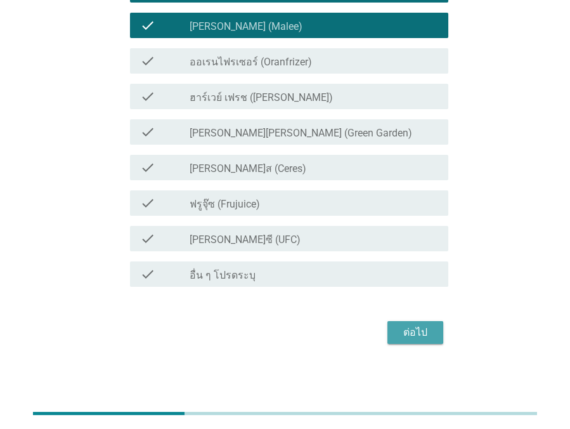
click at [408, 334] on div "ต่อไป" at bounding box center [416, 332] width 36 height 15
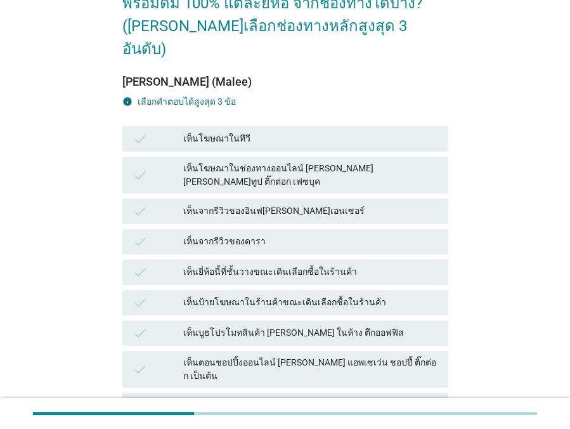
scroll to position [115, 0]
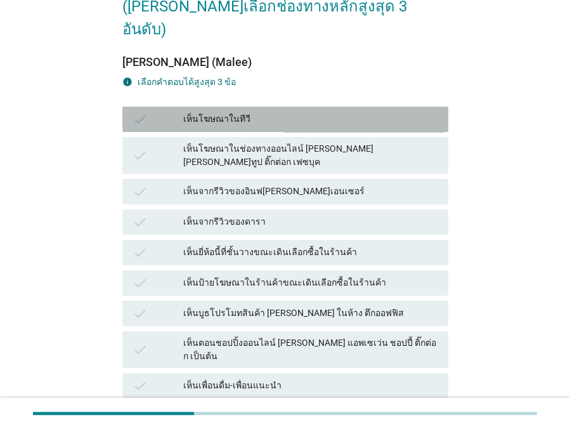
click at [235, 112] on div "เห็นโฆษณาในทีวี" at bounding box center [310, 119] width 255 height 15
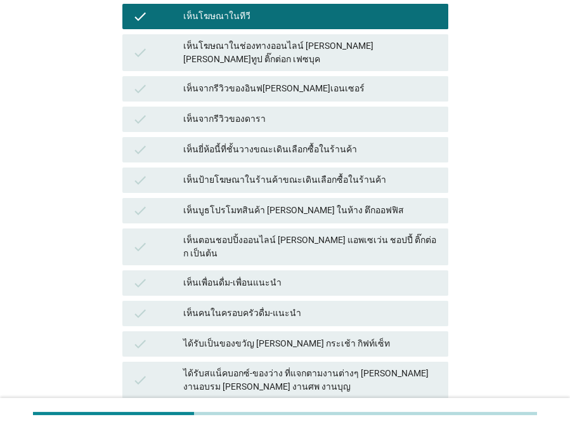
scroll to position [230, 0]
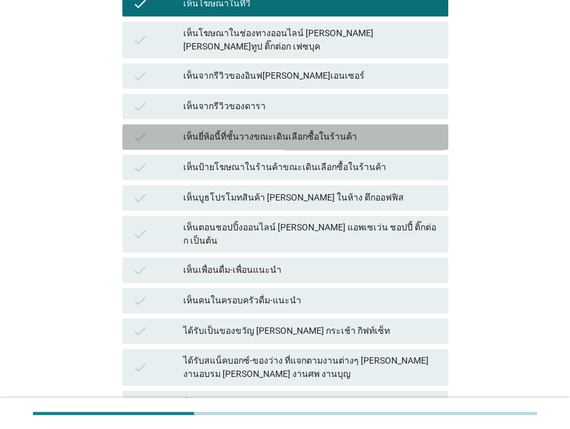
click at [294, 129] on div "เห็นยี่ห้อนี้ที่ชั้นวางขณะเดินเลือกซื้อในร้านค้า" at bounding box center [310, 136] width 255 height 15
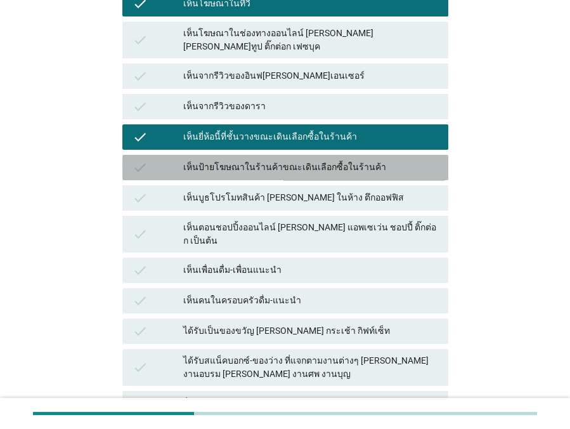
click at [304, 155] on div "check เห็นป้ายโฆษณาในร้านค้าขณะเดินเลือกซื้อในร้านค้า" at bounding box center [285, 167] width 326 height 25
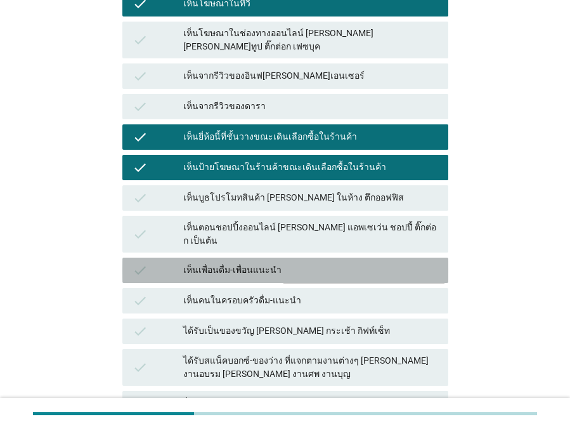
click at [314, 262] on div "เห็นเพื่อนดื่ม-เพื่อนแนะนำ" at bounding box center [310, 269] width 255 height 15
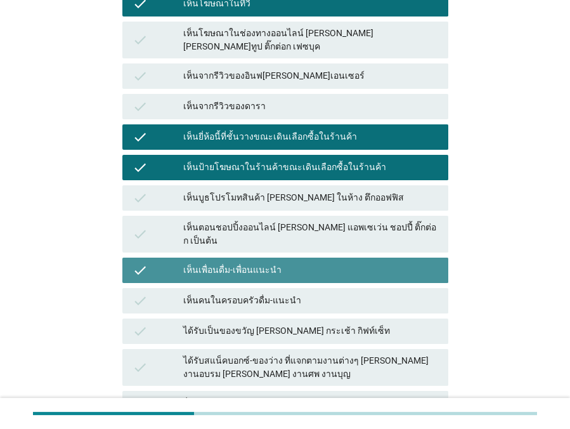
click at [316, 262] on div "เห็นเพื่อนดื่ม-เพื่อนแนะนำ" at bounding box center [310, 269] width 255 height 15
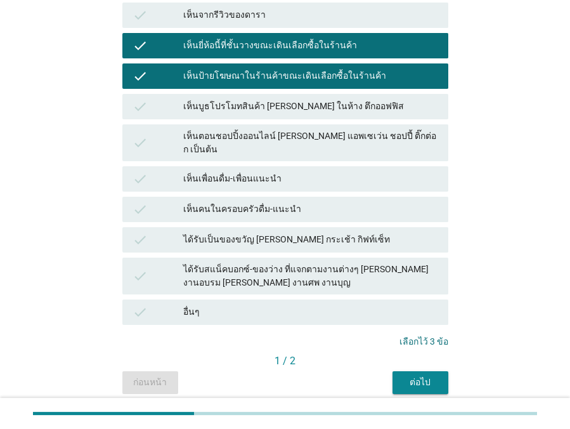
scroll to position [322, 0]
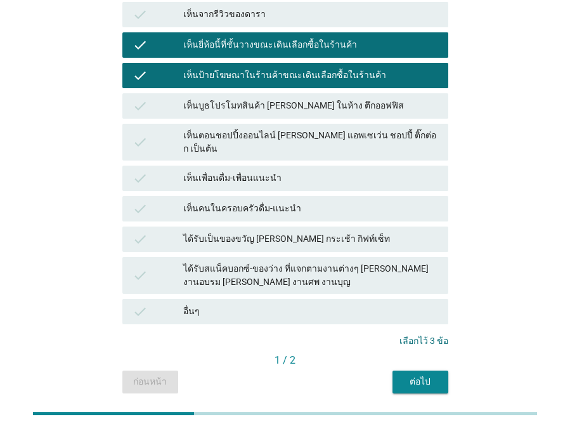
click at [414, 375] on div "ต่อไป" at bounding box center [421, 381] width 36 height 13
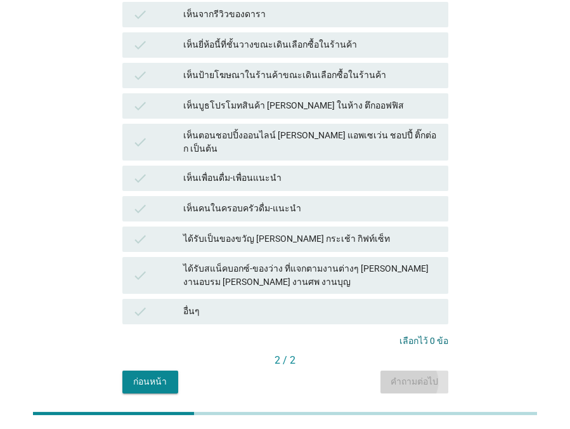
scroll to position [0, 0]
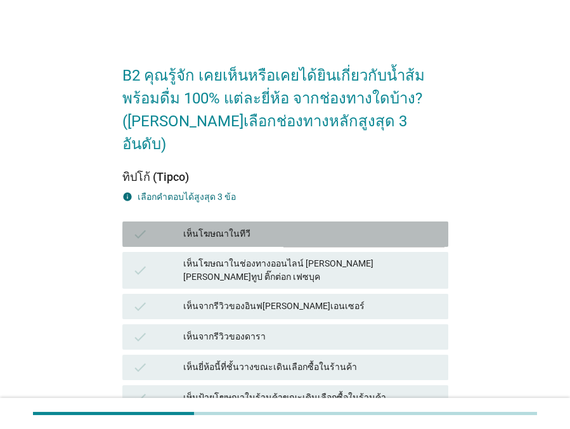
click at [312, 226] on div "เห็นโฆษณาในทีวี" at bounding box center [310, 233] width 255 height 15
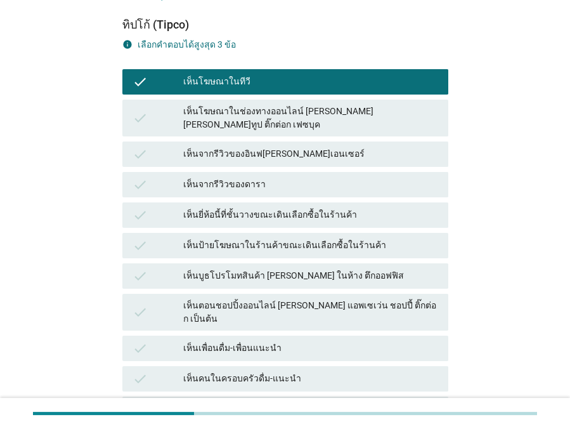
scroll to position [172, 0]
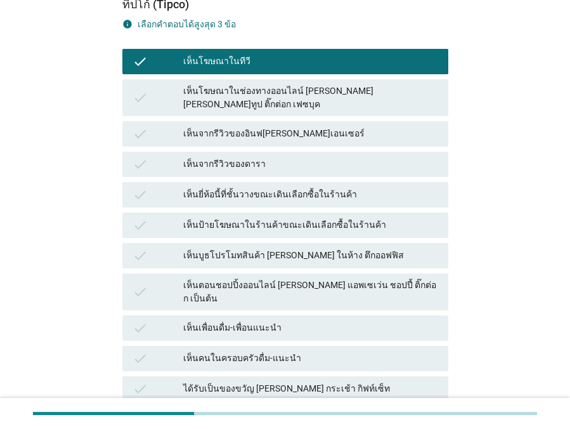
click at [311, 187] on div "เห็นยี่ห้อนี้ที่ชั้นวางขณะเดินเลือกซื้อในร้านค้า" at bounding box center [310, 194] width 255 height 15
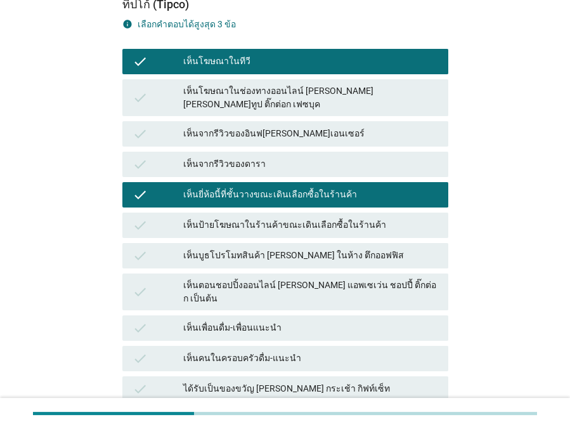
click at [316, 271] on div "check เห็นตอนชอปปิ้งออนไลน์ [PERSON_NAME] แอพเซเว่น ชอปปี้ ติ๊กต่อก เป็นต้น" at bounding box center [285, 292] width 331 height 42
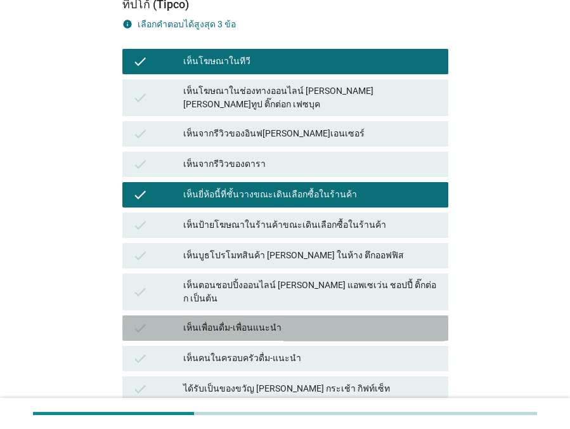
click at [311, 320] on div "เห็นเพื่อนดื่ม-เพื่อนแนะนำ" at bounding box center [310, 327] width 255 height 15
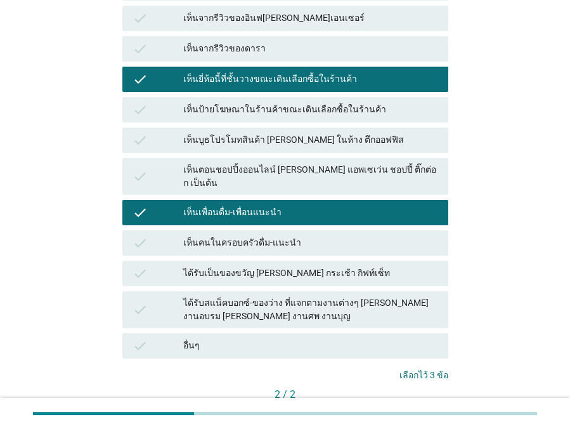
scroll to position [322, 0]
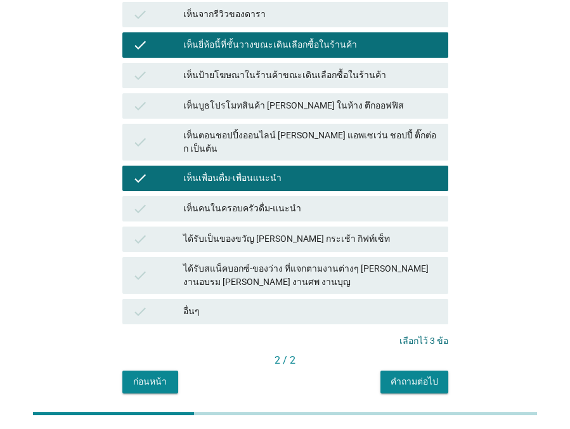
click at [391, 370] on button "คำถามต่อไป" at bounding box center [414, 381] width 68 height 23
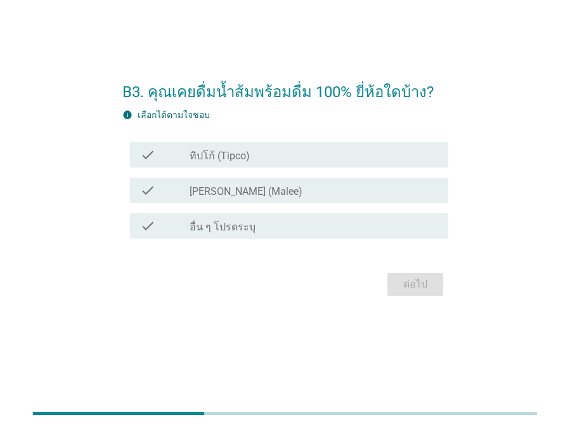
scroll to position [0, 0]
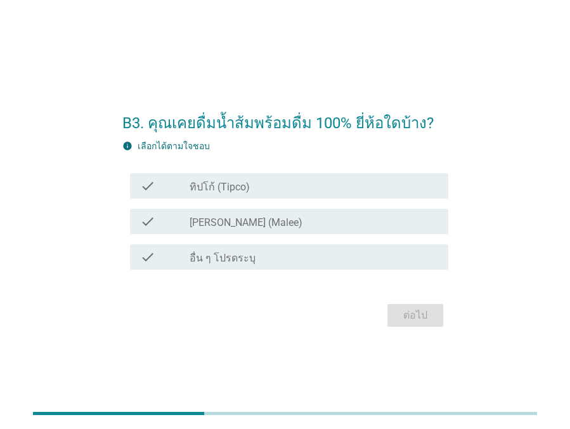
click at [258, 188] on div "check_box_outline_blank ทิปโก้ (Tipco)" at bounding box center [314, 185] width 249 height 15
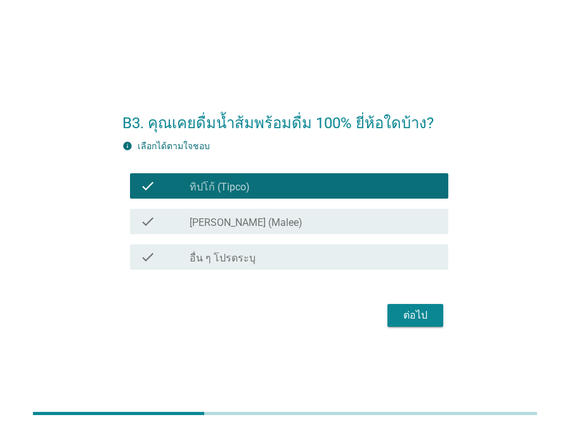
click at [257, 211] on div "check check_box_outline_blank [PERSON_NAME] (Malee)" at bounding box center [289, 221] width 318 height 25
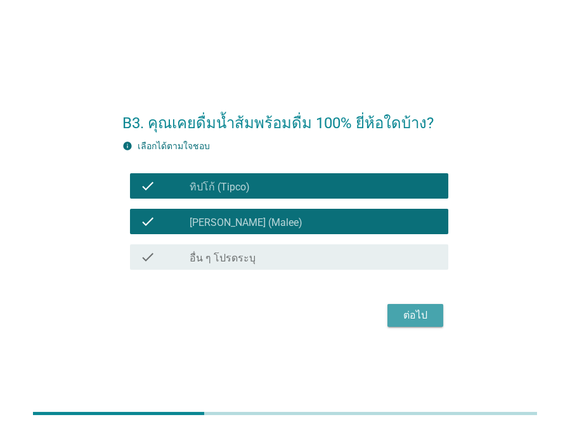
click at [402, 306] on button "ต่อไป" at bounding box center [415, 315] width 56 height 23
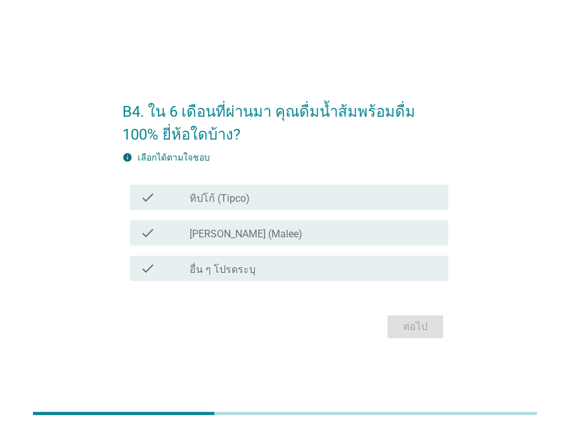
click at [259, 194] on div "check_box_outline_blank ทิปโก้ (Tipco)" at bounding box center [314, 197] width 249 height 15
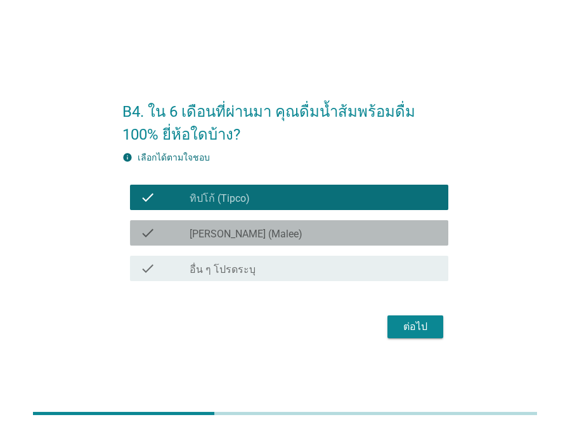
click at [263, 223] on div "check check_box_outline_blank [PERSON_NAME] (Malee)" at bounding box center [289, 232] width 318 height 25
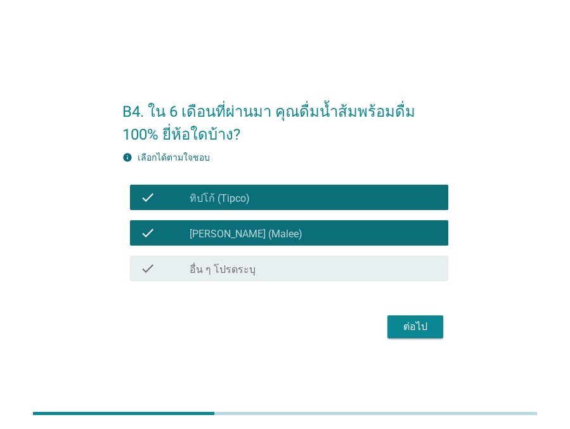
click at [417, 326] on div "ต่อไป" at bounding box center [416, 326] width 36 height 15
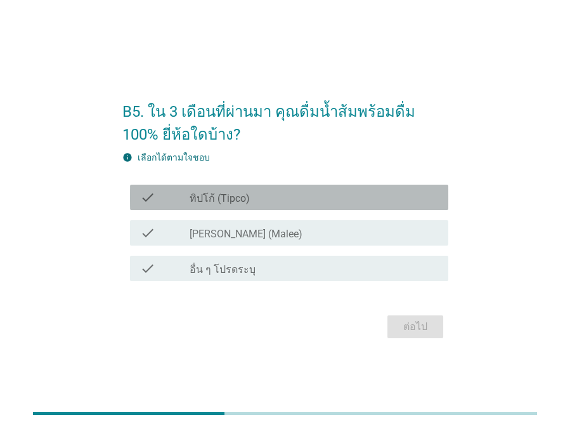
click at [262, 202] on div "check_box_outline_blank ทิปโก้ (Tipco)" at bounding box center [314, 197] width 249 height 15
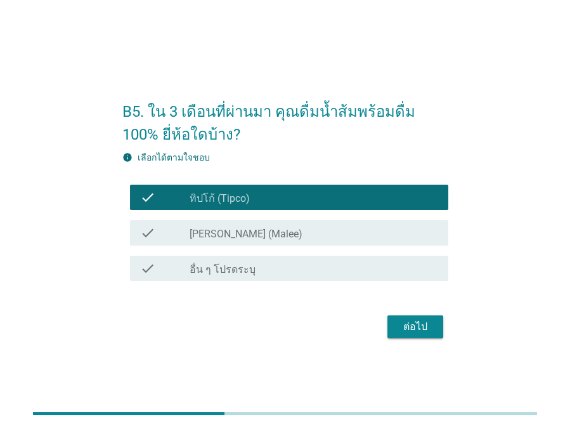
click at [256, 223] on div "check check_box_outline_blank [PERSON_NAME] (Malee)" at bounding box center [289, 232] width 318 height 25
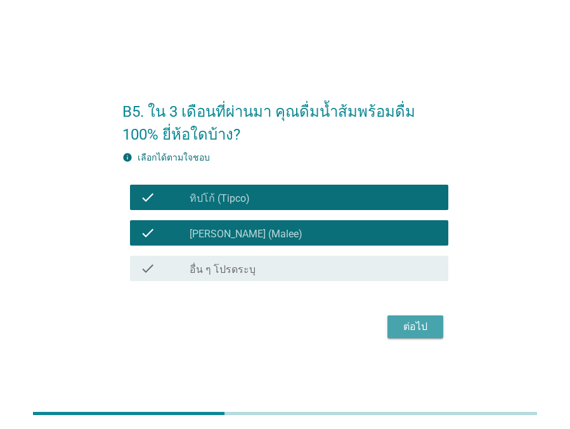
click at [406, 319] on div "ต่อไป" at bounding box center [416, 326] width 36 height 15
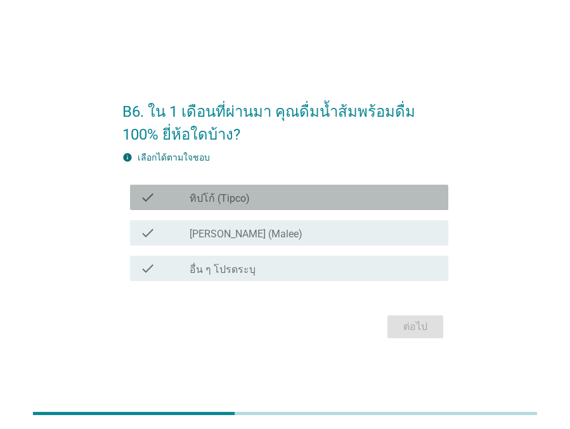
click at [272, 197] on div "check_box_outline_blank ทิปโก้ (Tipco)" at bounding box center [314, 197] width 249 height 15
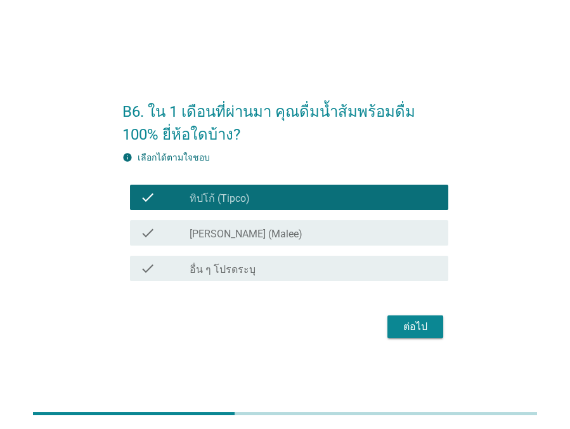
click at [420, 324] on div "ต่อไป" at bounding box center [416, 326] width 36 height 15
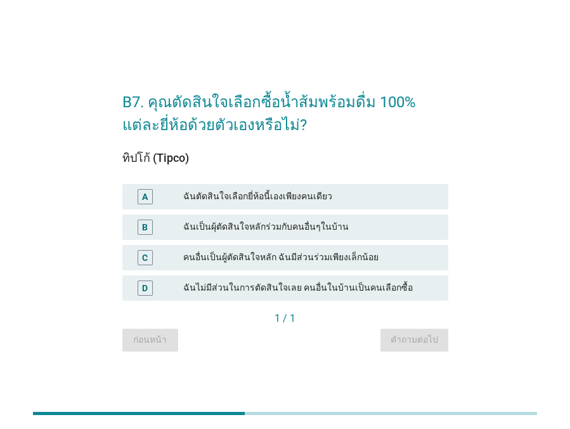
click at [304, 223] on div "ฉันเป็นผุ้ตัดสินใจหลักร่วมกับคนอื่นๆในบ้าน" at bounding box center [310, 226] width 255 height 15
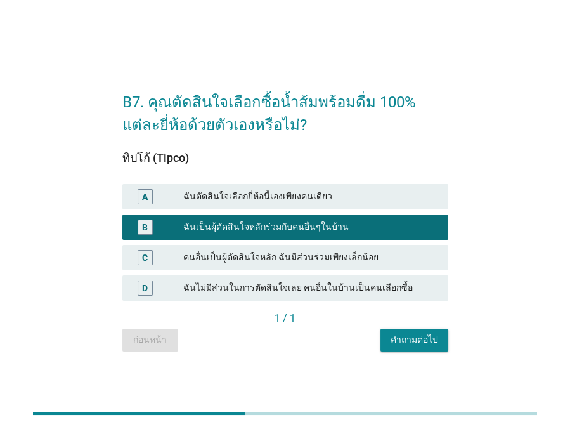
click at [406, 339] on div "คำถามต่อไป" at bounding box center [415, 339] width 48 height 13
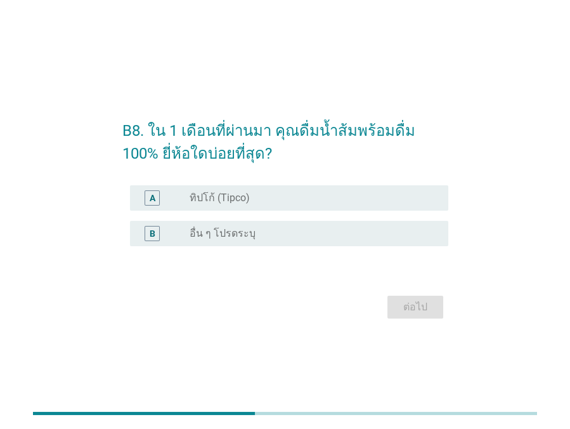
click at [278, 199] on div "radio_button_unchecked ทิปโก้ (Tipco)" at bounding box center [309, 197] width 238 height 13
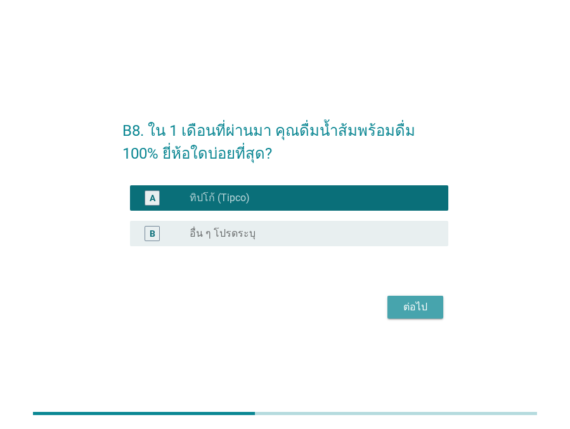
click at [399, 311] on div "ต่อไป" at bounding box center [416, 306] width 36 height 15
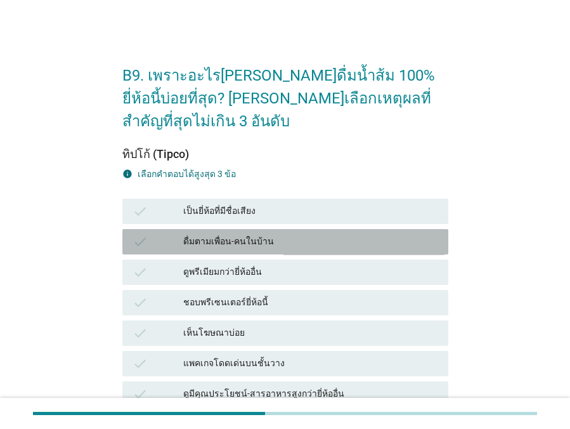
click at [300, 234] on div "ดื่มตามเพื่อน-คนในบ้าน" at bounding box center [310, 241] width 255 height 15
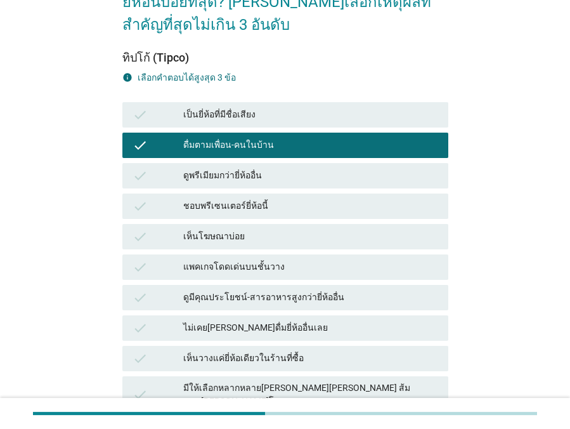
scroll to position [115, 0]
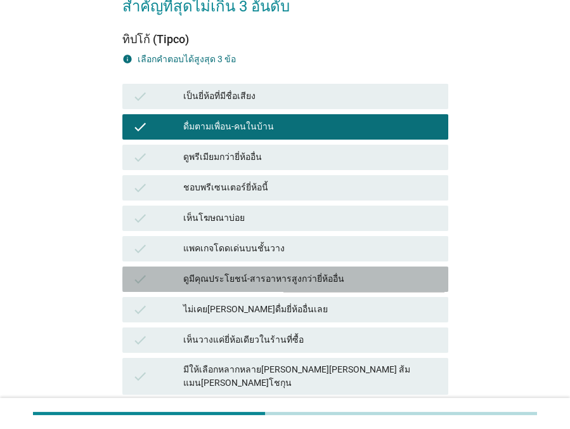
click at [295, 271] on div "ดูมีคุณประโยชน์-สารอาหารสูงกว่ายี่ห้ออื่น" at bounding box center [310, 278] width 255 height 15
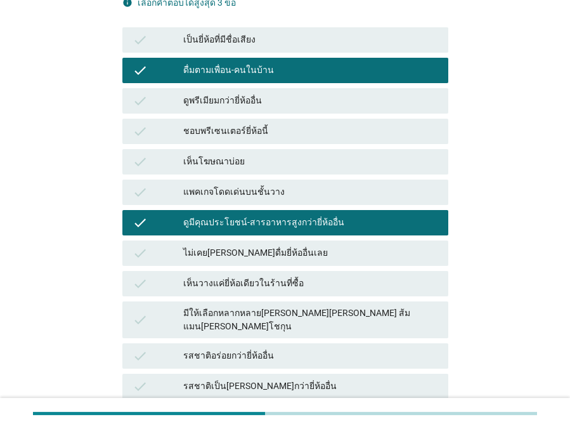
scroll to position [172, 0]
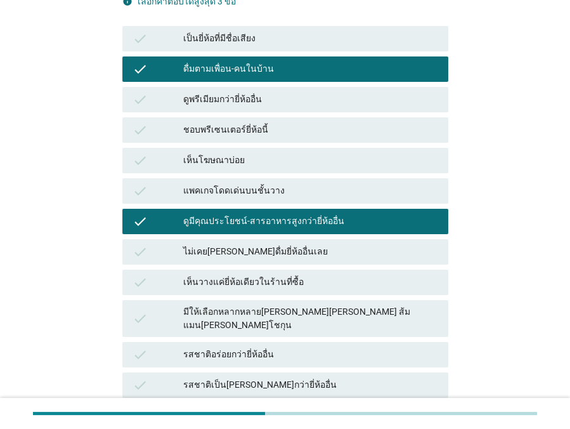
click at [318, 305] on div "มีให้เลือกหลากหลาย[PERSON_NAME][PERSON_NAME] ส้มแมน[PERSON_NAME]โชกุน" at bounding box center [310, 318] width 255 height 27
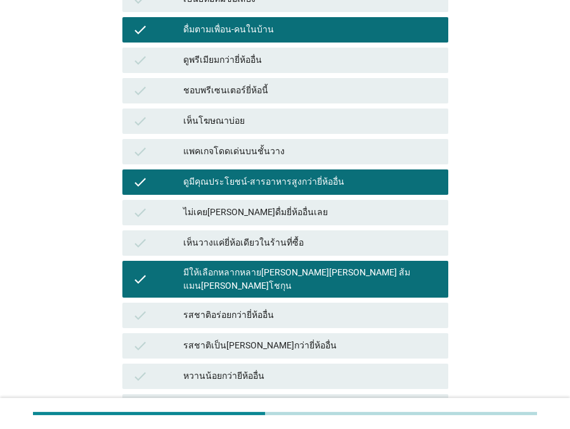
scroll to position [346, 0]
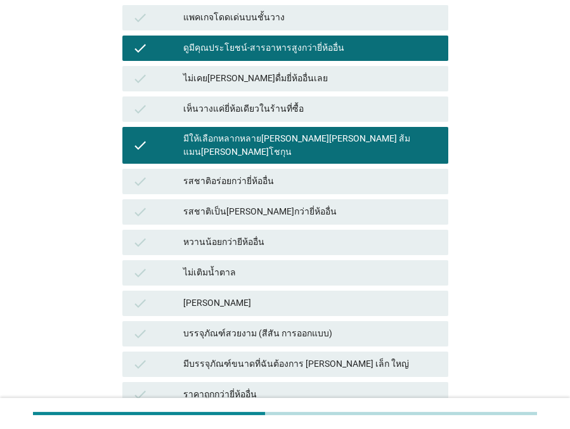
click at [297, 204] on div "รสชาติเป็น[PERSON_NAME]กว่ายี่ห้ออื่น" at bounding box center [310, 211] width 255 height 15
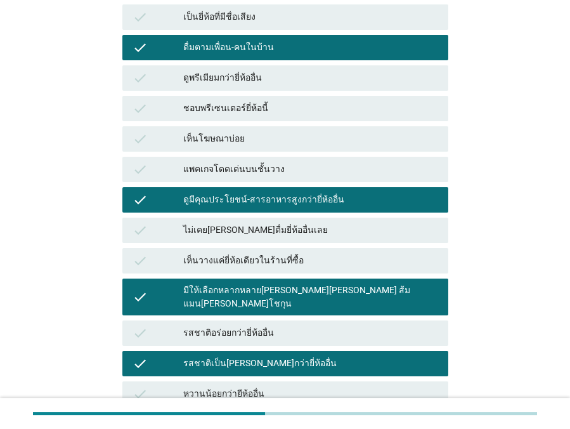
scroll to position [172, 0]
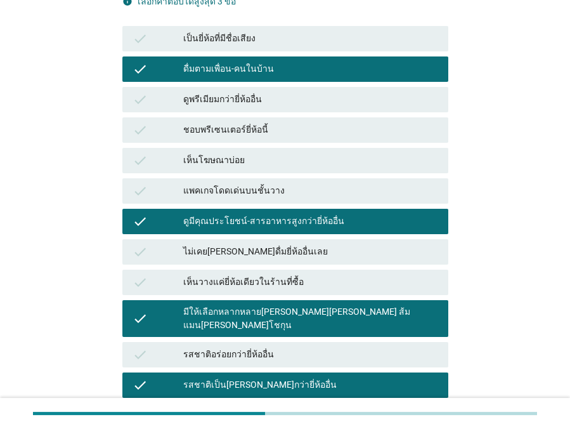
click at [260, 214] on div "ดูมีคุณประโยชน์-สารอาหารสูงกว่ายี่ห้ออื่น" at bounding box center [310, 221] width 255 height 15
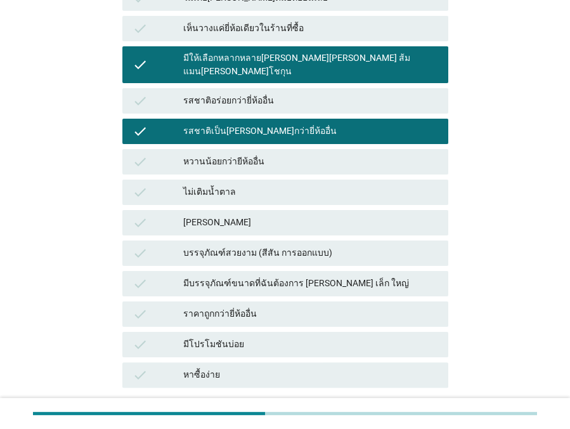
scroll to position [461, 0]
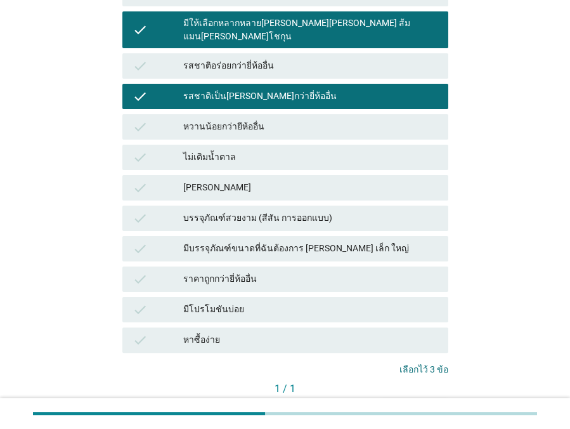
click at [409, 403] on div "คำถามต่อไป" at bounding box center [415, 409] width 48 height 13
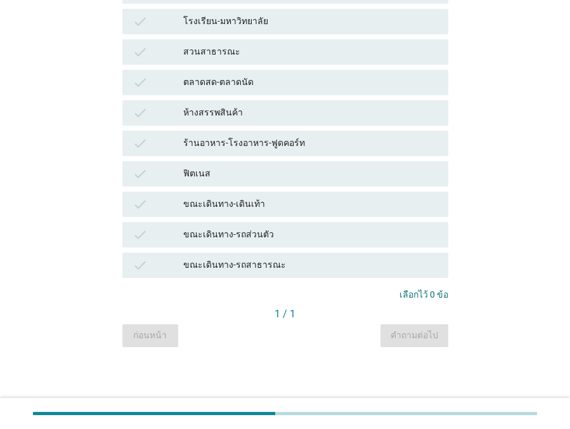
scroll to position [0, 0]
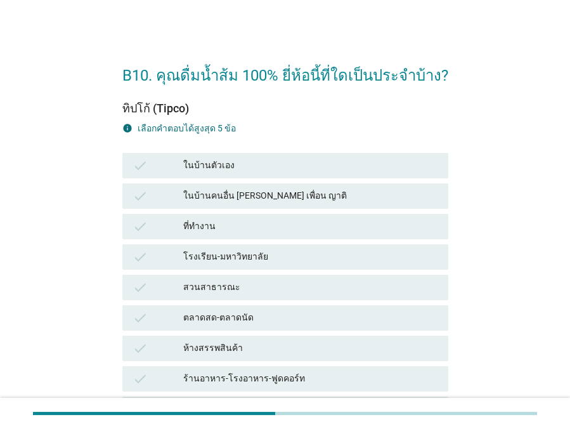
click at [285, 169] on div "ในบ้านตัวเอง" at bounding box center [310, 165] width 255 height 15
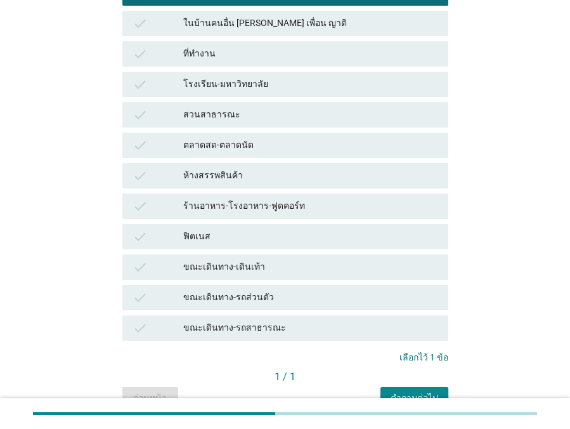
scroll to position [115, 0]
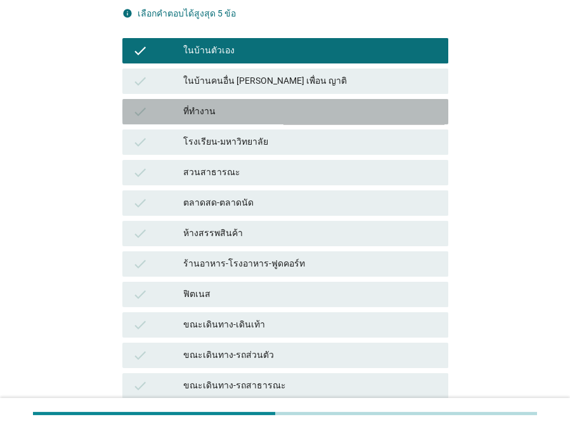
click at [245, 110] on div "ที่ทำงาน" at bounding box center [310, 111] width 255 height 15
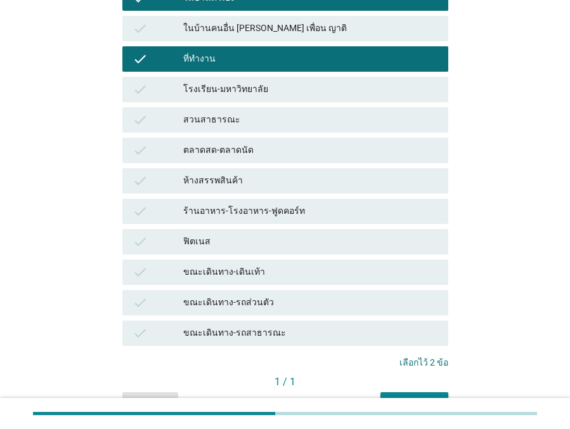
scroll to position [235, 0]
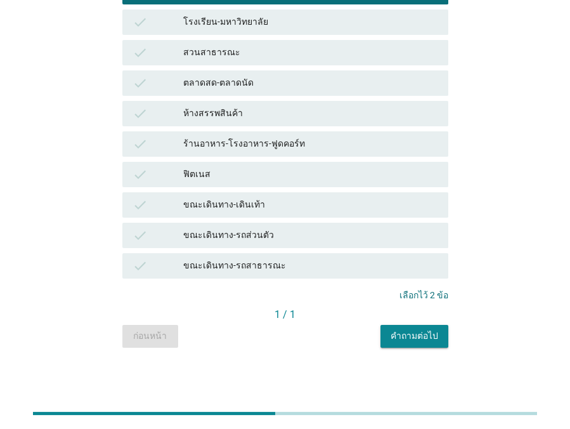
click at [386, 336] on button "คำถามต่อไป" at bounding box center [414, 336] width 68 height 23
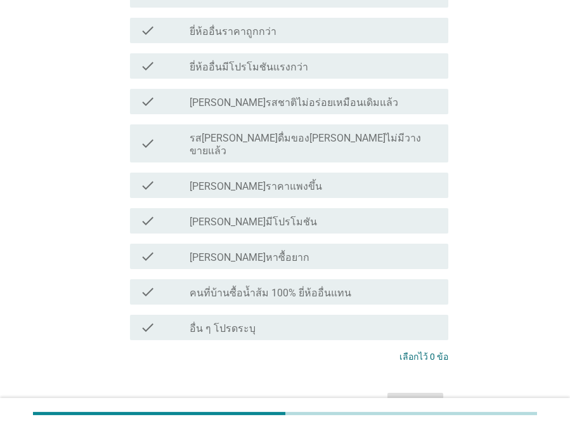
scroll to position [0, 0]
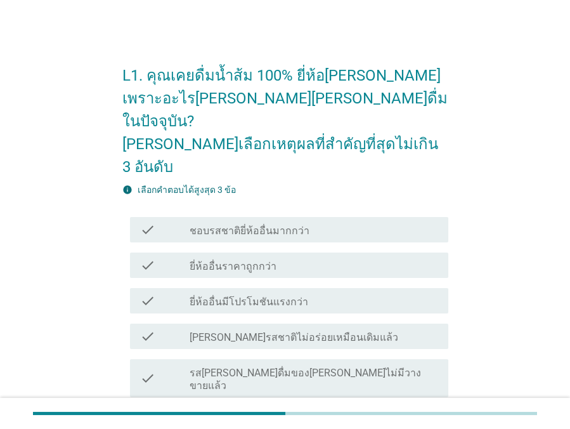
click at [254, 295] on label "ยี่ห้ออื่นมีโปรโมชันแรงกว่า" at bounding box center [249, 301] width 119 height 13
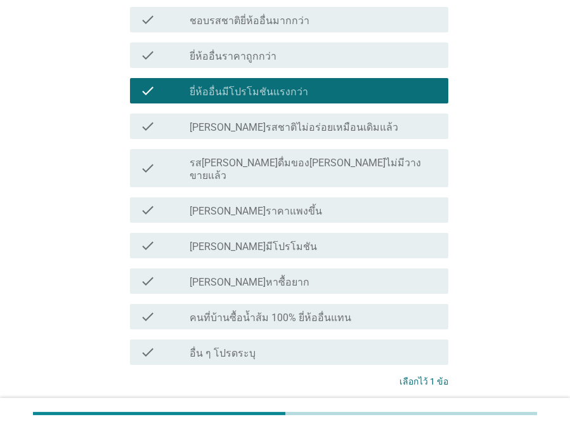
scroll to position [230, 0]
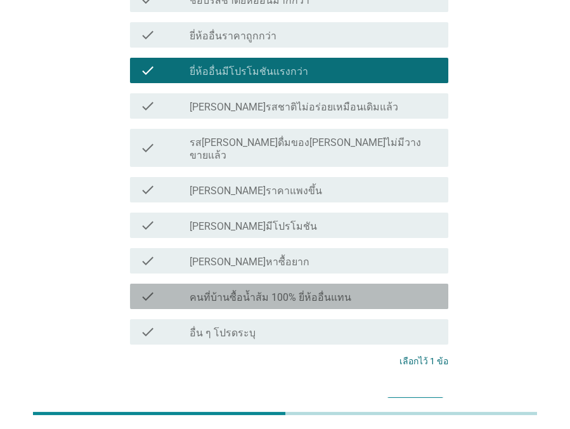
click at [306, 291] on label "คนที่บ้านซื้อน้ำส้ม 100% ยี่ห้ออื่นแทน" at bounding box center [271, 297] width 162 height 13
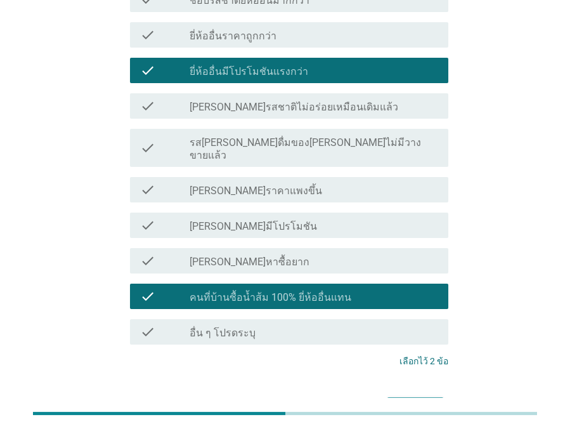
click at [401, 401] on div "ต่อไป" at bounding box center [416, 408] width 36 height 15
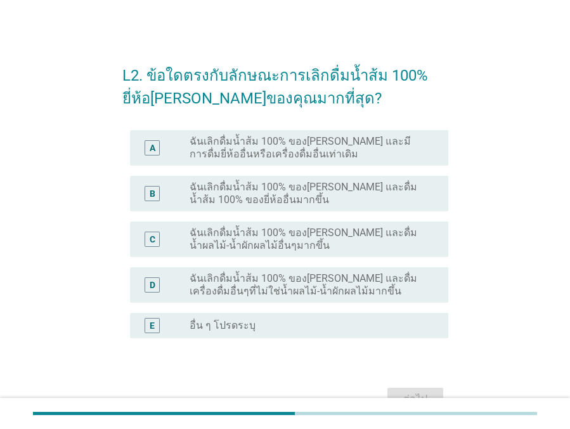
click at [337, 153] on label "ฉันเลิกดื่มน้ำส้ม 100% ของ[PERSON_NAME] และมีการดื่มยี่ห้ออื่นหรือเครื่องดื่มอื…" at bounding box center [309, 147] width 238 height 25
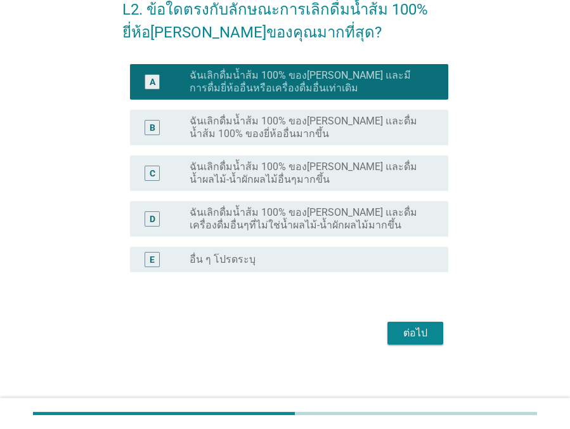
scroll to position [67, 0]
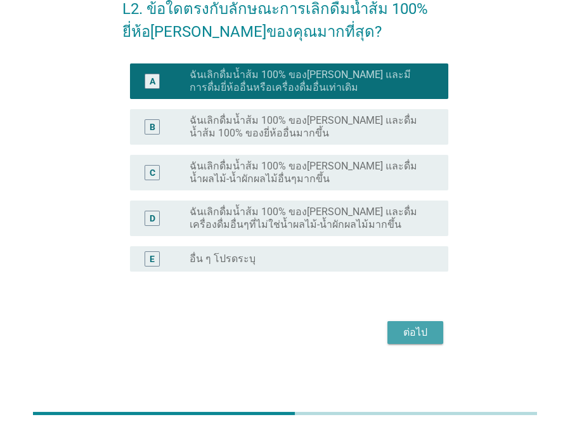
click at [407, 329] on div "ต่อไป" at bounding box center [416, 332] width 36 height 15
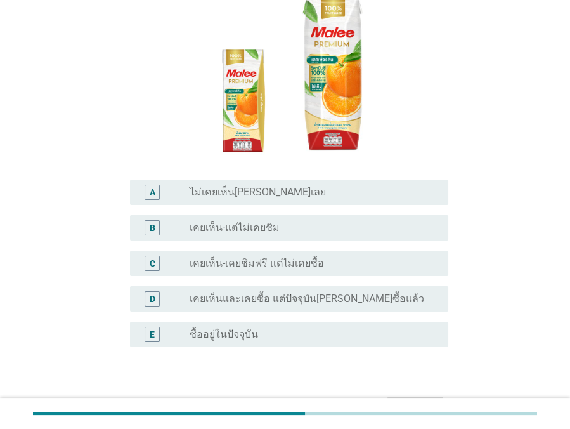
scroll to position [172, 0]
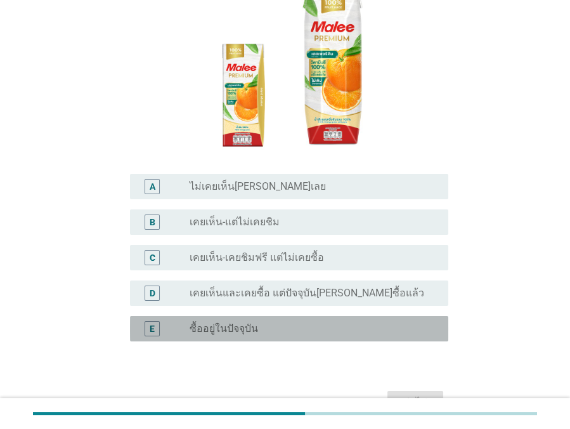
click at [288, 322] on div "radio_button_unchecked ซื้ออยู่ในปัจจุบัน" at bounding box center [309, 328] width 238 height 13
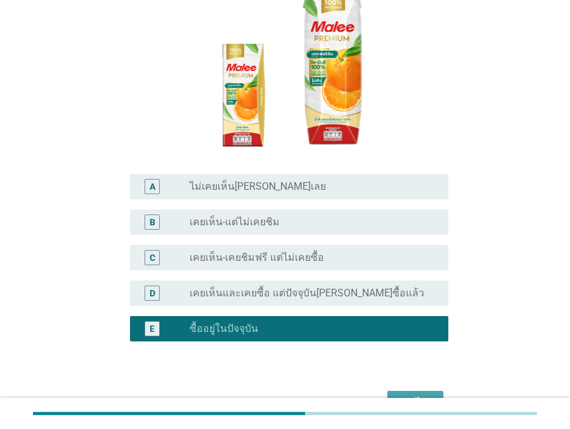
click at [396, 391] on button "ต่อไป" at bounding box center [415, 402] width 56 height 23
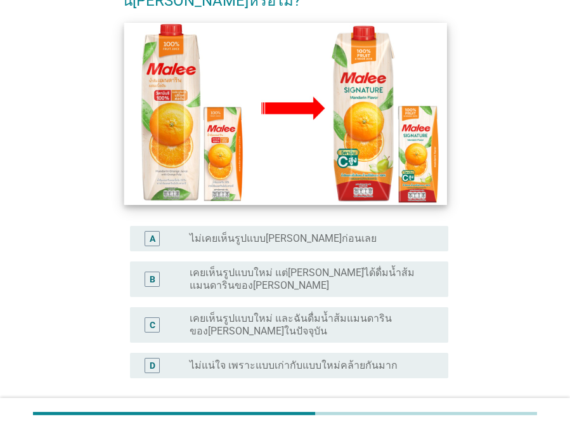
scroll to position [230, 0]
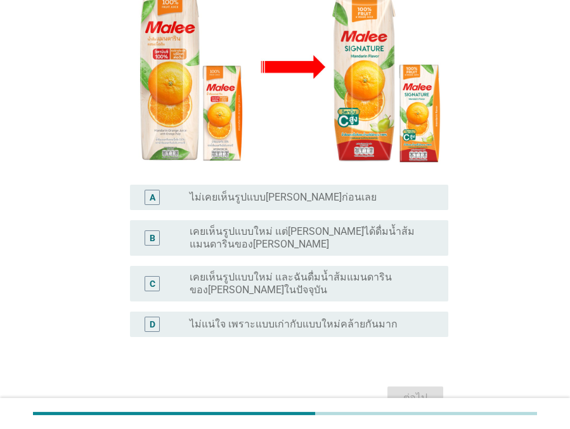
click at [322, 191] on label "ไม่เคยเห็นรูปแบบ[PERSON_NAME]ก่อนเลย" at bounding box center [283, 197] width 187 height 13
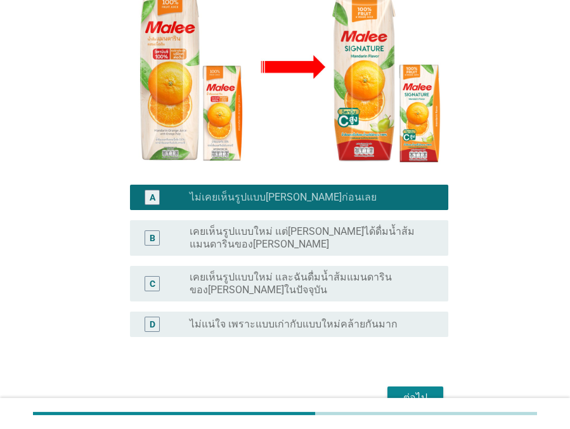
click at [415, 390] on div "ต่อไป" at bounding box center [416, 397] width 36 height 15
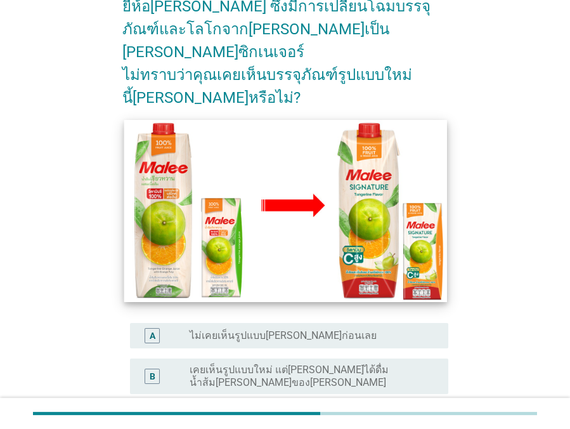
scroll to position [172, 0]
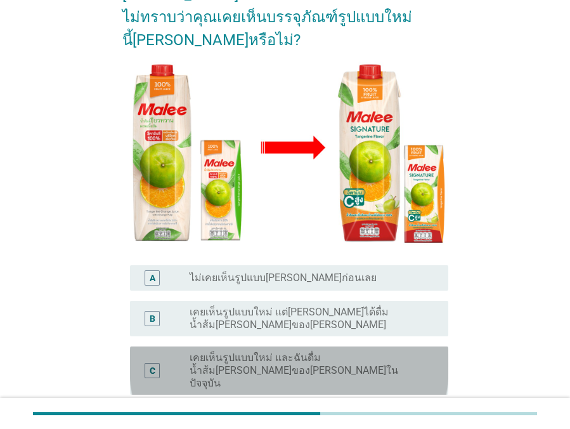
click at [349, 351] on label "เคยเห็นรูปแบบใหม่ และฉันดื่มน้ำส้ม[PERSON_NAME]ของ[PERSON_NAME]ในปัจจุบัน" at bounding box center [309, 370] width 238 height 38
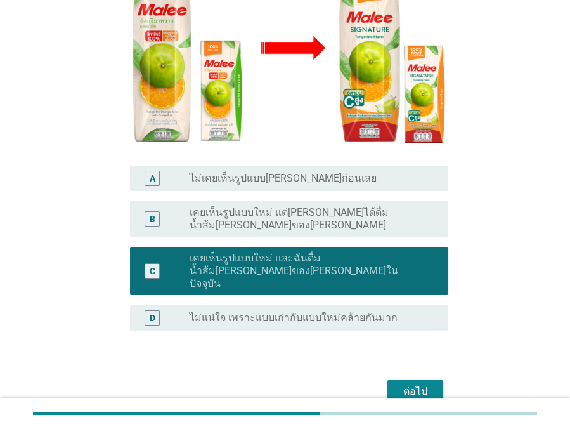
scroll to position [273, 0]
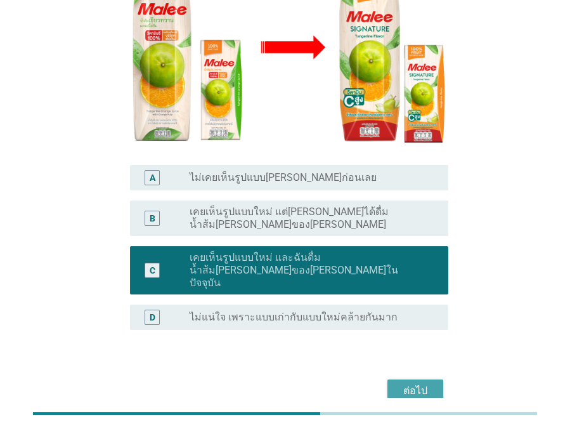
click at [398, 383] on div "ต่อไป" at bounding box center [416, 390] width 36 height 15
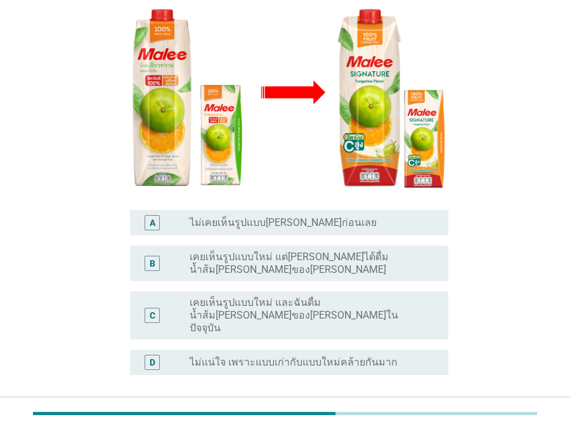
scroll to position [230, 0]
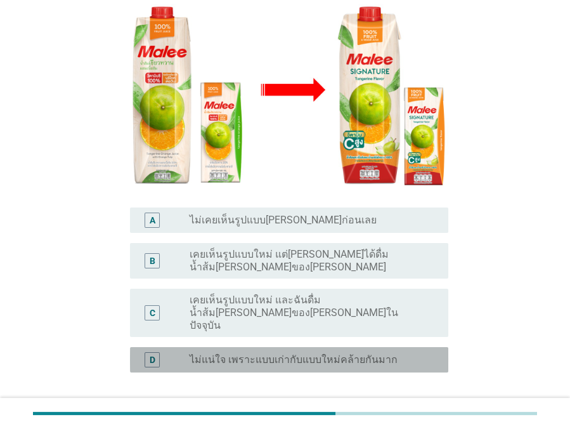
click at [295, 353] on label "ไม่แน่ใจ เพราะแบบเก่ากับแบบใหม่คล้ายกันมาก" at bounding box center [294, 359] width 208 height 13
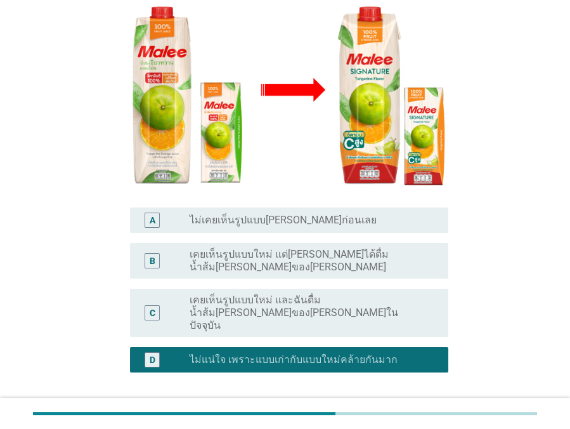
click at [413, 425] on div "ต่อไป" at bounding box center [416, 432] width 36 height 15
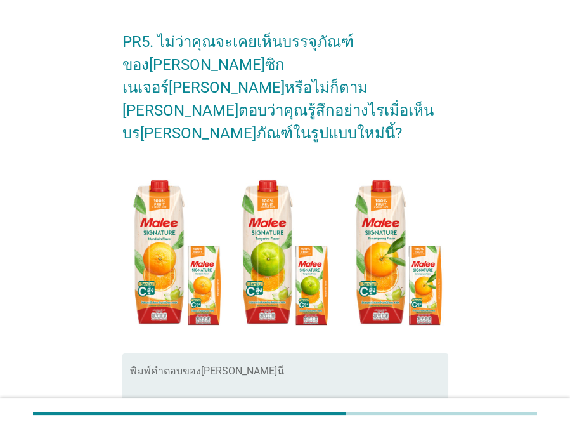
scroll to position [91, 0]
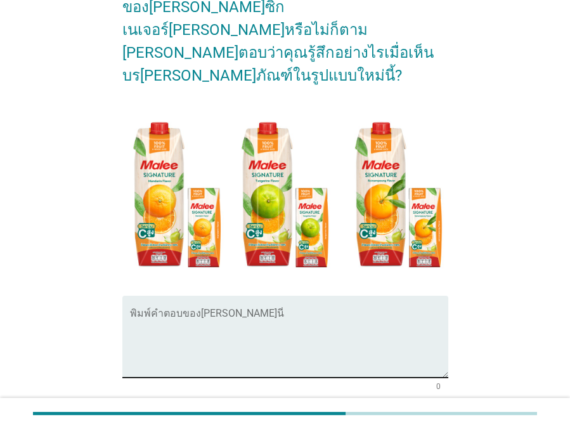
click at [292, 314] on textarea "พิมพ์คำตอบของคุณ ที่นี่" at bounding box center [289, 344] width 318 height 67
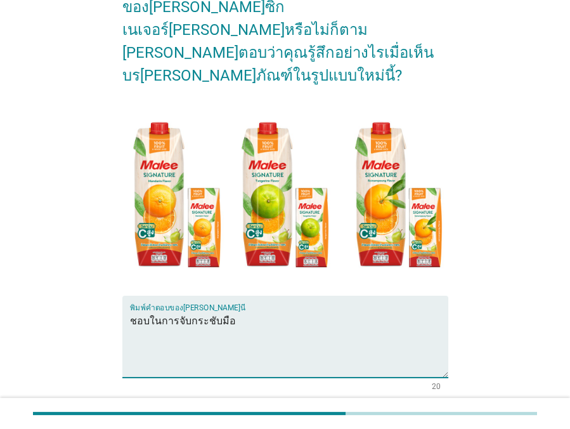
type textarea "ชอบในการจับกระชับมือ"
click at [399, 428] on div "ต่อไป" at bounding box center [416, 435] width 36 height 15
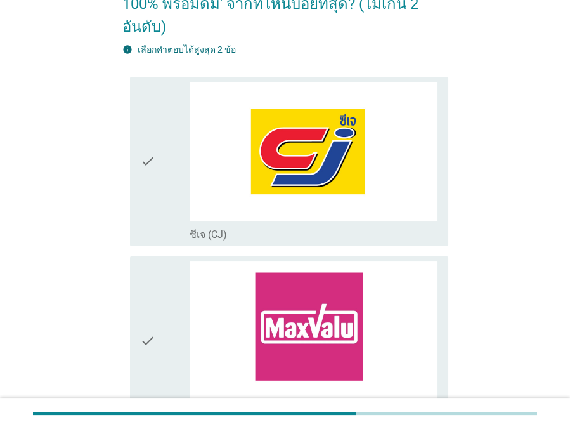
scroll to position [115, 0]
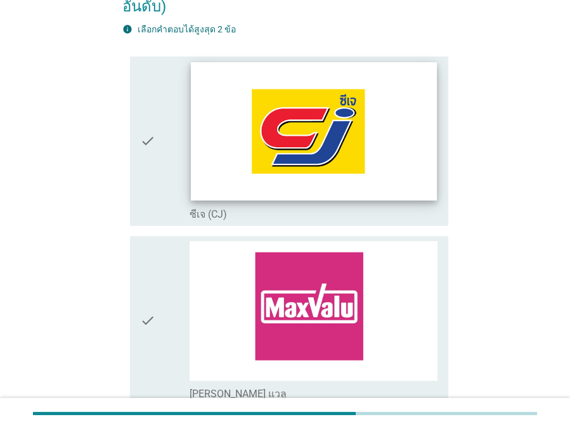
click at [285, 153] on img at bounding box center [314, 131] width 246 height 138
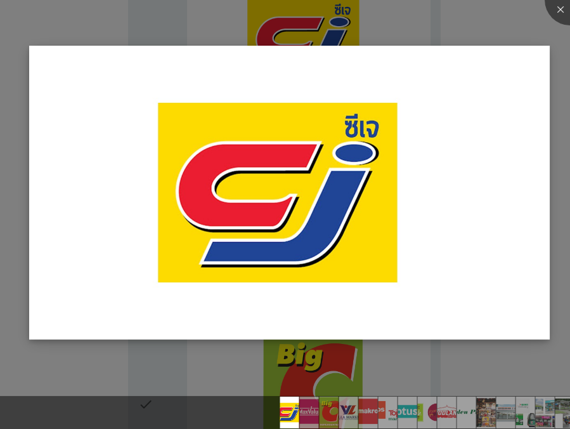
scroll to position [230, 0]
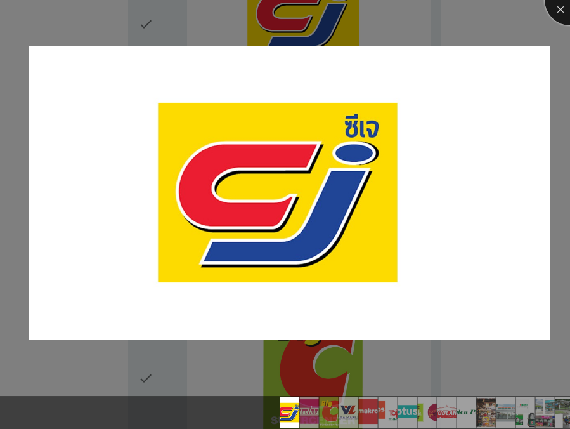
click at [558, 13] on div at bounding box center [570, 0] width 51 height 51
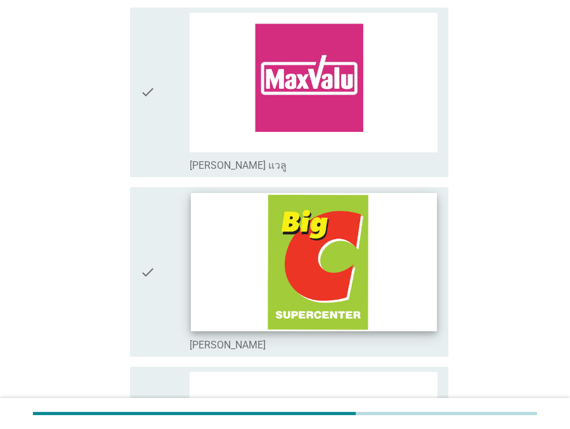
scroll to position [346, 0]
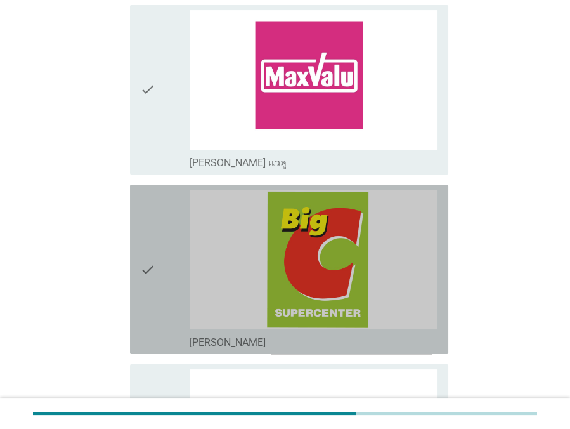
click at [143, 261] on icon "check" at bounding box center [147, 269] width 15 height 159
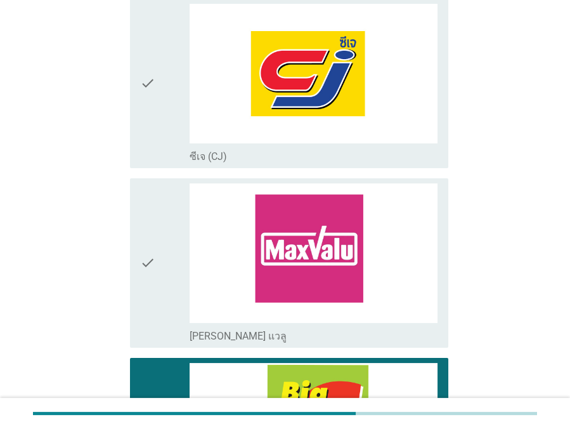
scroll to position [115, 0]
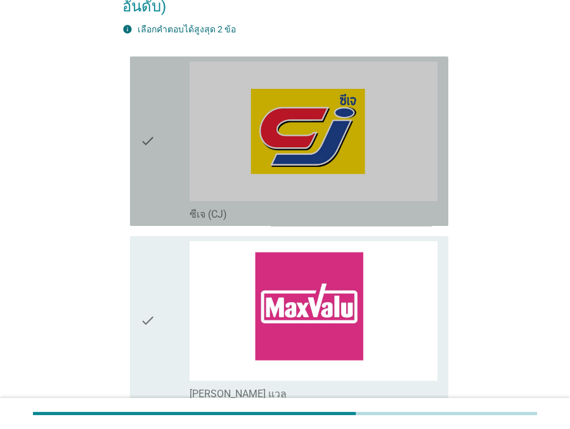
click at [138, 157] on div "check check_box_outline_blank ซีเจ (CJ)" at bounding box center [289, 140] width 318 height 169
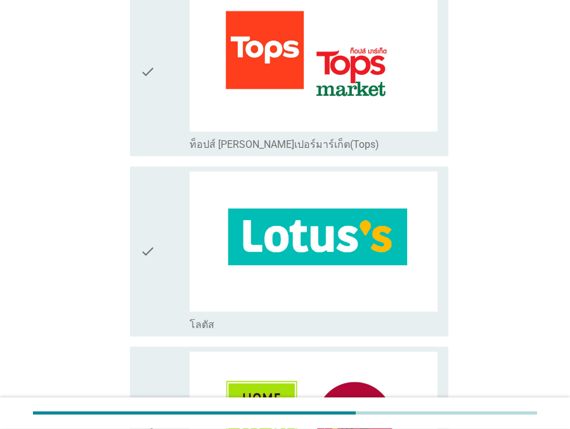
scroll to position [1153, 0]
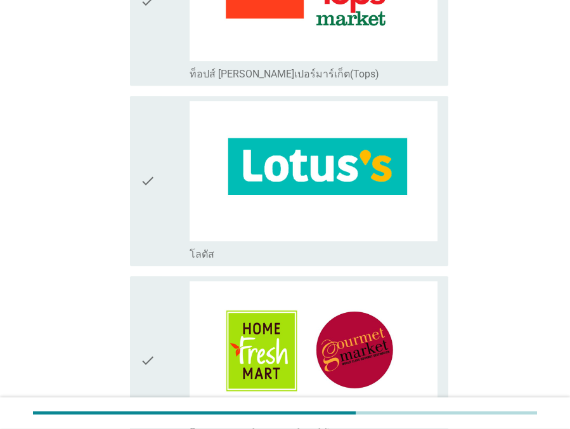
click at [155, 291] on icon "check" at bounding box center [147, 360] width 15 height 159
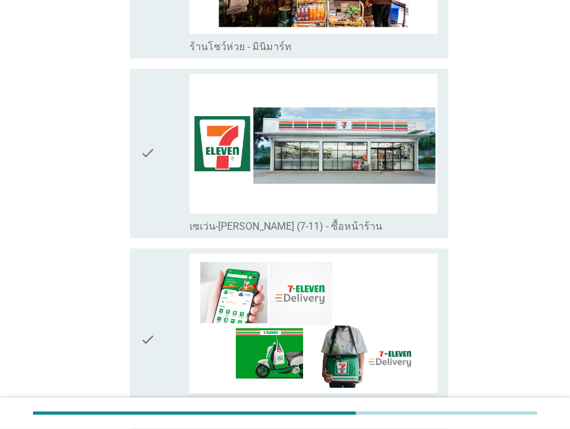
scroll to position [2132, 0]
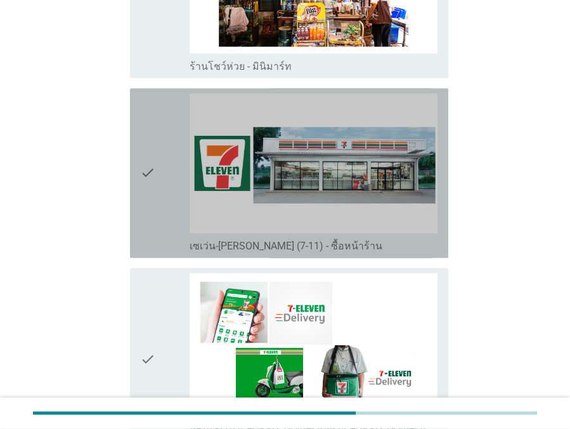
click at [152, 176] on icon "check" at bounding box center [147, 172] width 15 height 159
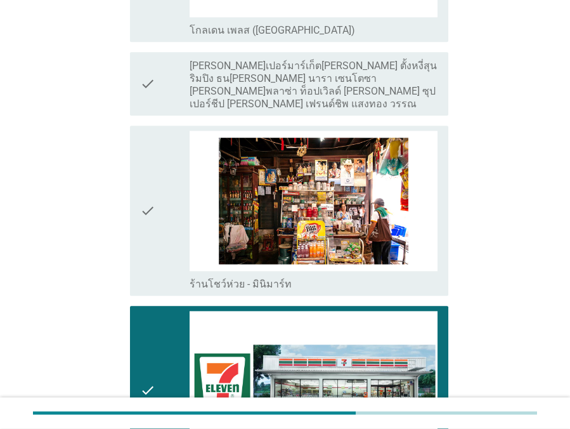
scroll to position [1903, 0]
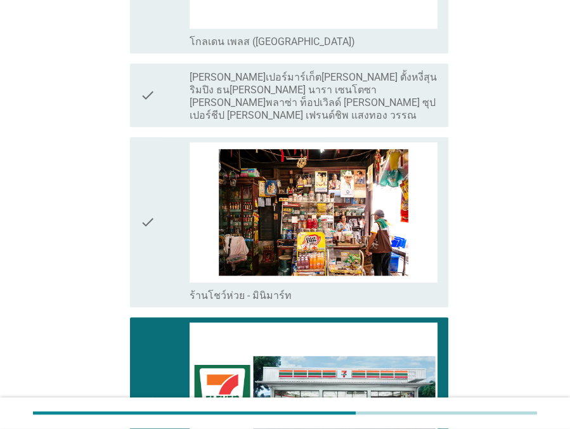
click at [161, 356] on div "check" at bounding box center [164, 401] width 49 height 159
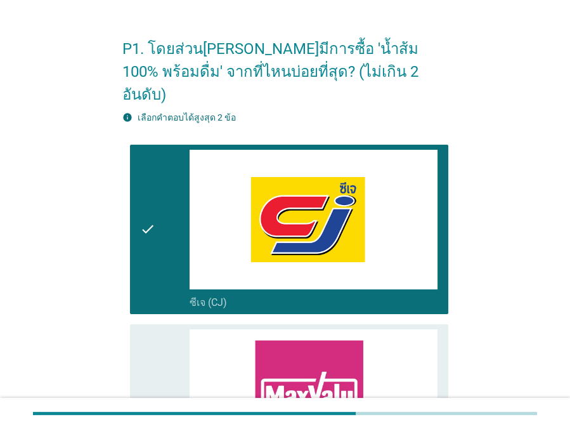
scroll to position [0, 0]
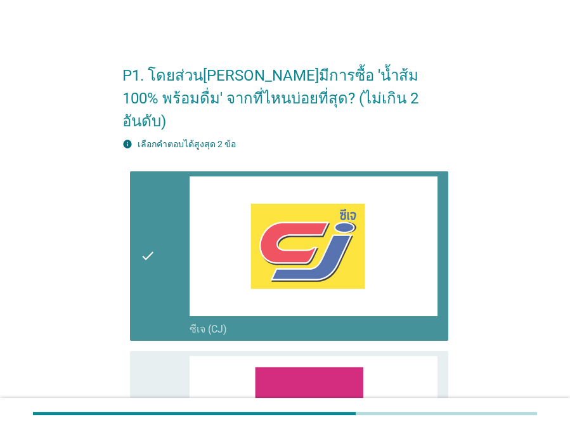
click at [143, 266] on icon "check" at bounding box center [147, 255] width 15 height 159
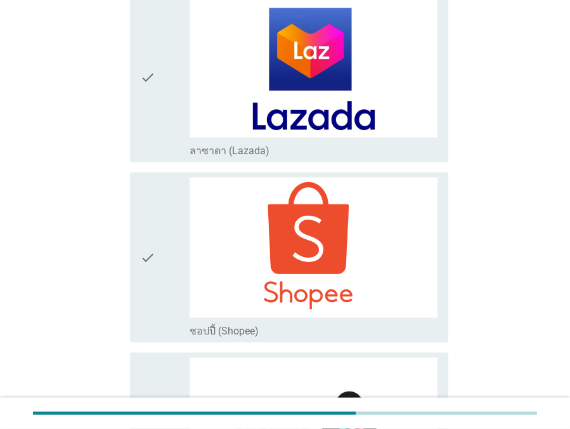
scroll to position [3172, 0]
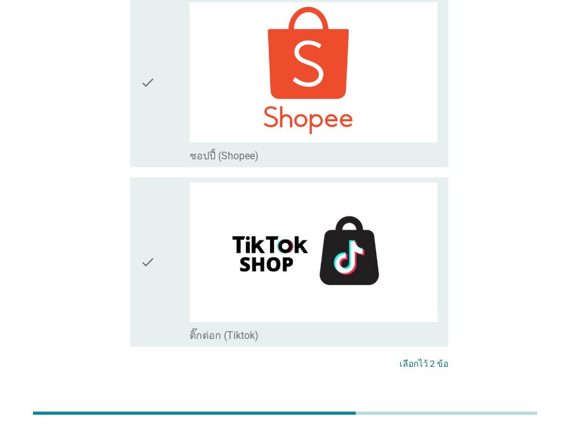
click at [423, 403] on div "ต่อไป" at bounding box center [416, 410] width 36 height 15
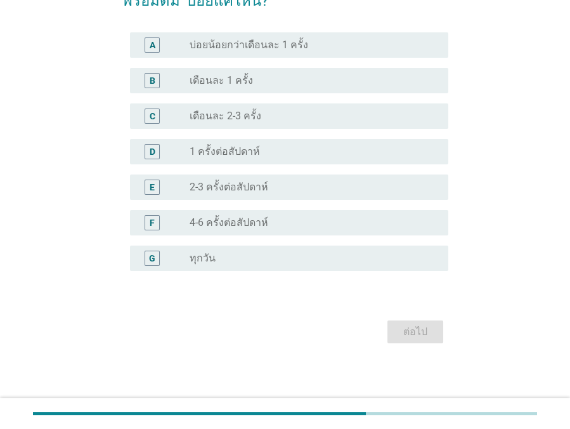
scroll to position [0, 0]
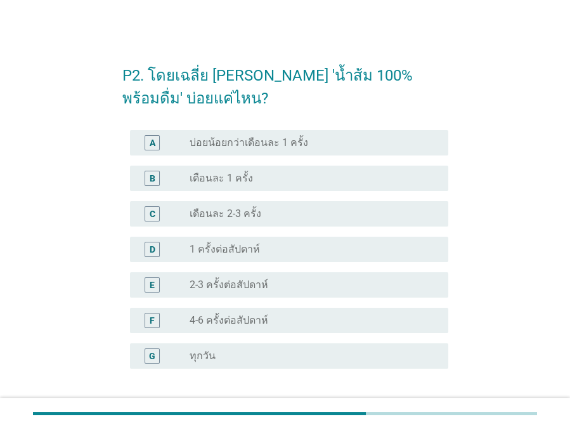
click at [242, 220] on div "C radio_button_unchecked เดือนละ 2-3 ครั้ง" at bounding box center [289, 213] width 318 height 25
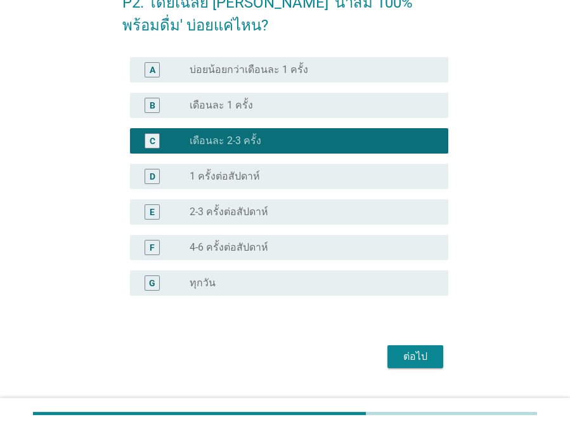
scroll to position [97, 0]
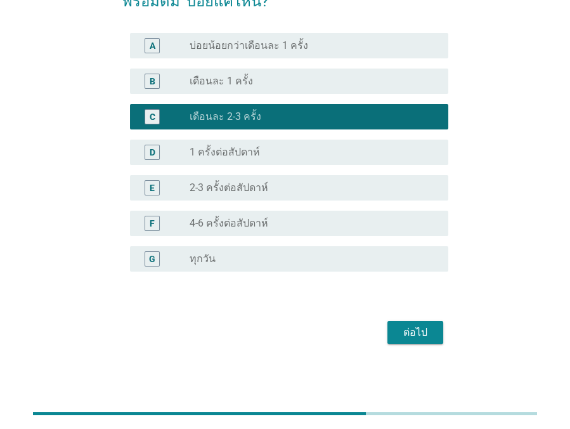
click at [401, 325] on div "ต่อไป" at bounding box center [416, 332] width 36 height 15
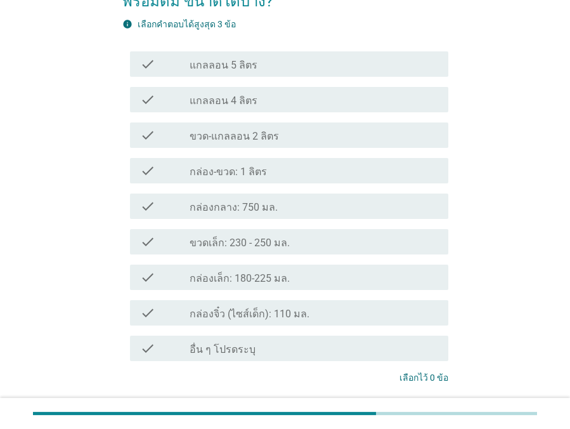
scroll to position [0, 0]
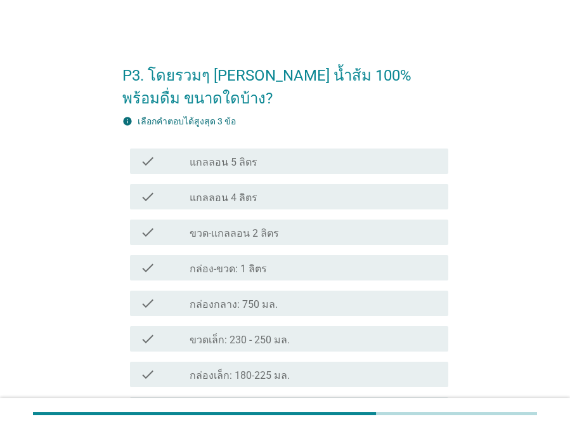
click at [279, 264] on div "check_box_outline_blank กล่อง-ขวด: 1 ลิตร" at bounding box center [314, 267] width 249 height 15
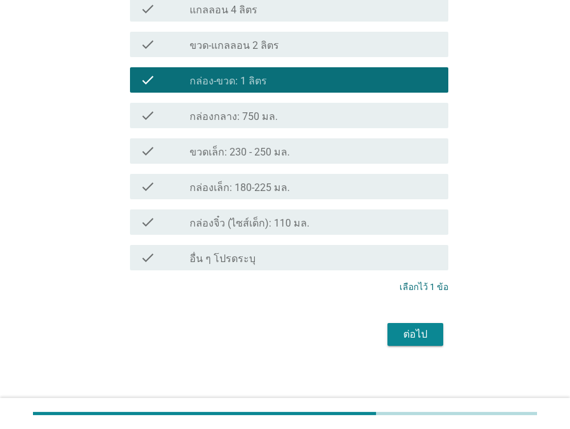
scroll to position [190, 0]
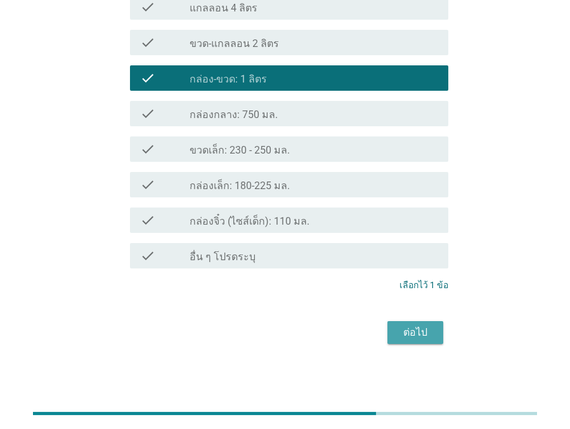
click at [394, 328] on button "ต่อไป" at bounding box center [415, 332] width 56 height 23
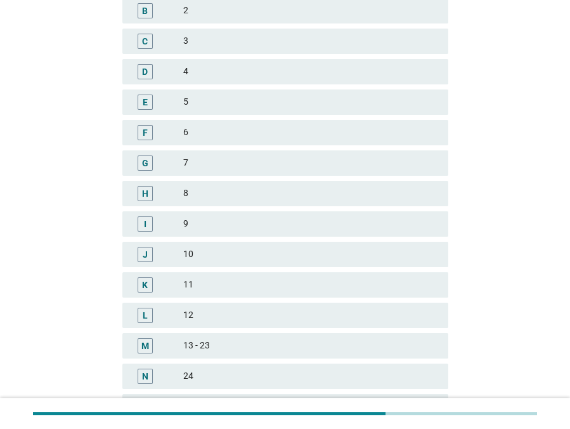
scroll to position [0, 0]
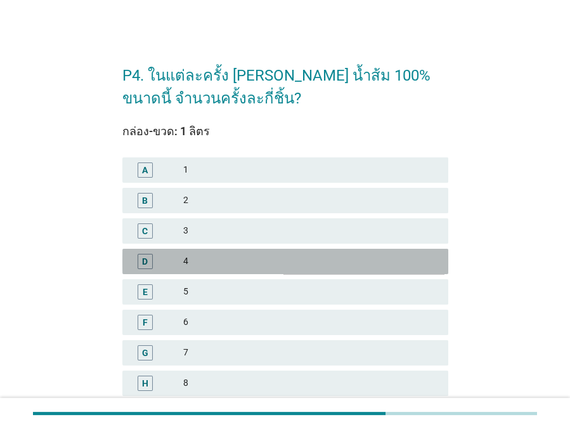
click at [228, 265] on div "4" at bounding box center [310, 261] width 255 height 15
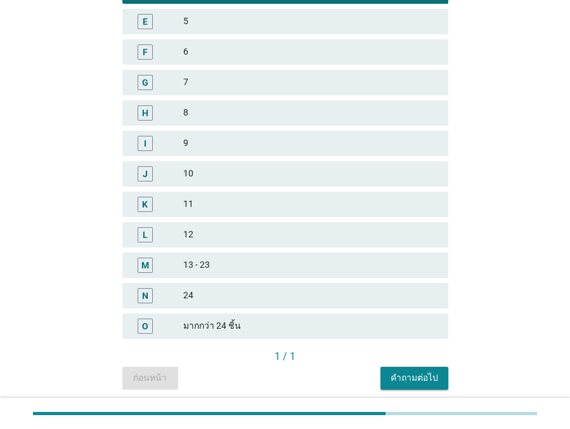
scroll to position [312, 0]
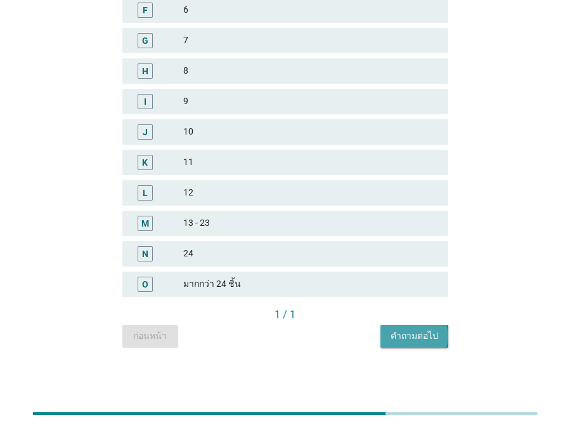
click at [391, 334] on button "คำถามต่อไป" at bounding box center [414, 336] width 68 height 23
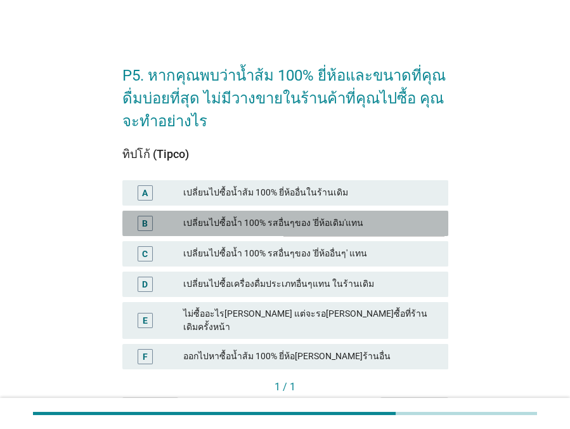
click at [295, 231] on div "B เปลี่ยนไปซื้อน้ำ 100% รสอื่นๆของ 'ยี่ห้อเดิม'แทน" at bounding box center [285, 223] width 326 height 25
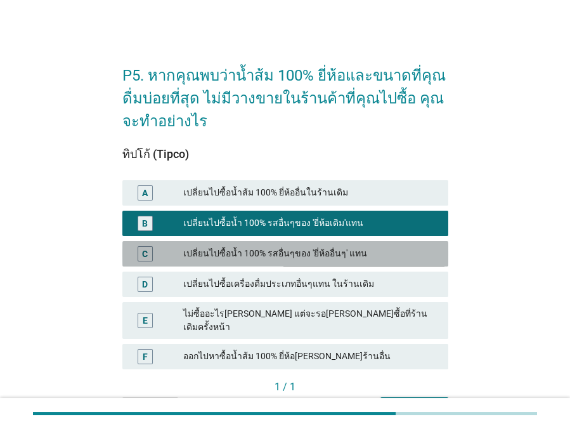
click at [292, 247] on div "เปลี่ยนไปซื้อน้ำ 100% รสอื่นๆของ 'ยี่ห้ออื่นๆ' แทน" at bounding box center [310, 253] width 255 height 15
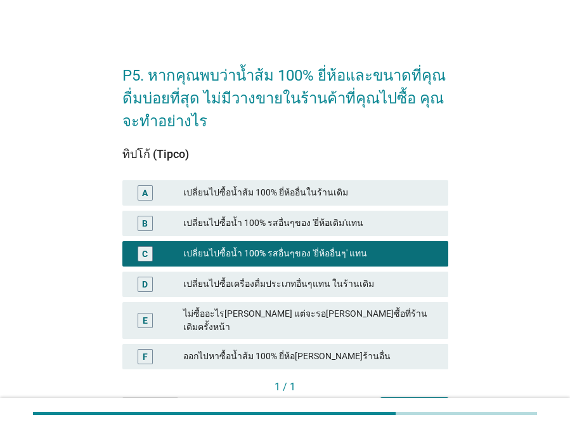
click at [292, 224] on div "เปลี่ยนไปซื้อน้ำ 100% รสอื่นๆของ 'ยี่ห้อเดิม'แทน" at bounding box center [310, 223] width 255 height 15
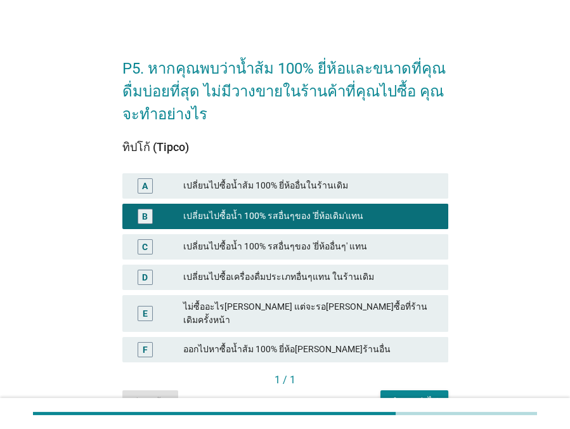
scroll to position [61, 0]
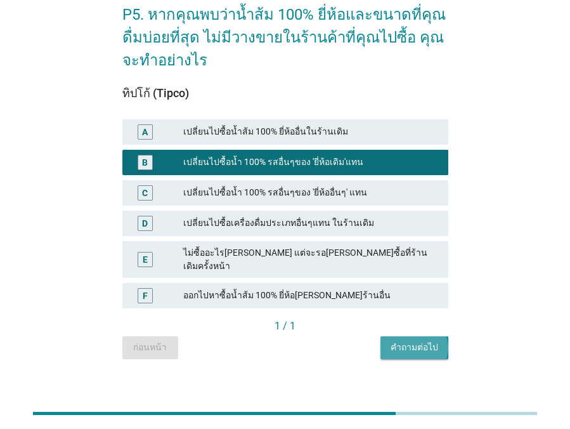
click at [406, 340] on div "คำถามต่อไป" at bounding box center [415, 346] width 48 height 13
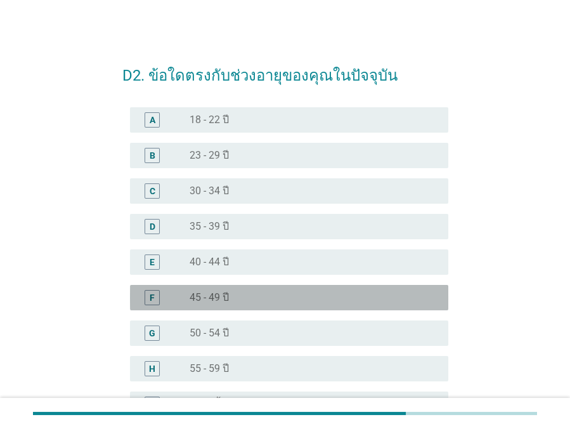
click at [245, 295] on div "radio_button_unchecked 45 - 49 ปี" at bounding box center [309, 297] width 238 height 13
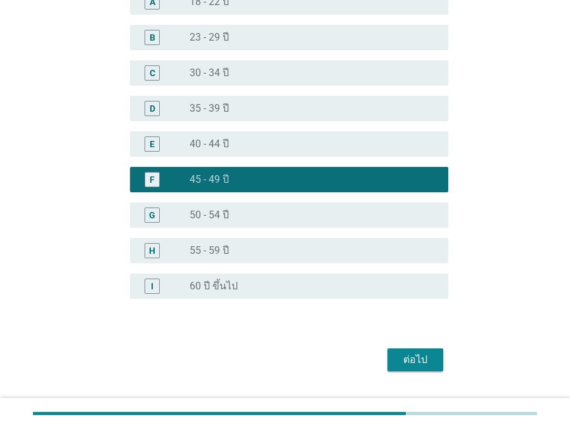
scroll to position [145, 0]
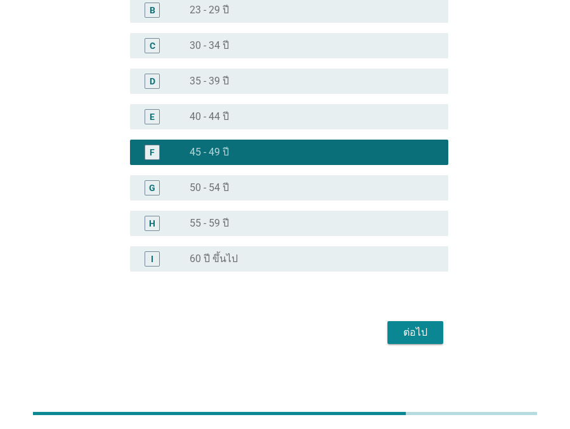
click at [402, 325] on div "ต่อไป" at bounding box center [416, 332] width 36 height 15
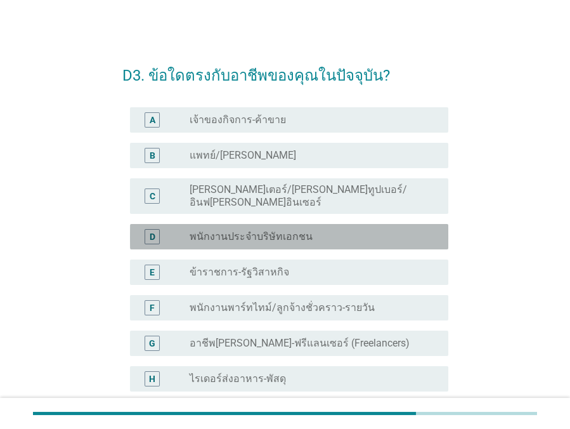
click at [251, 230] on label "พนักงานประจำบริษัทเอกชน" at bounding box center [251, 236] width 123 height 13
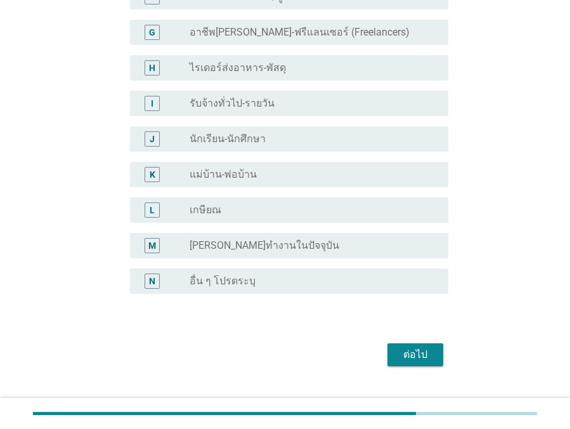
scroll to position [323, 0]
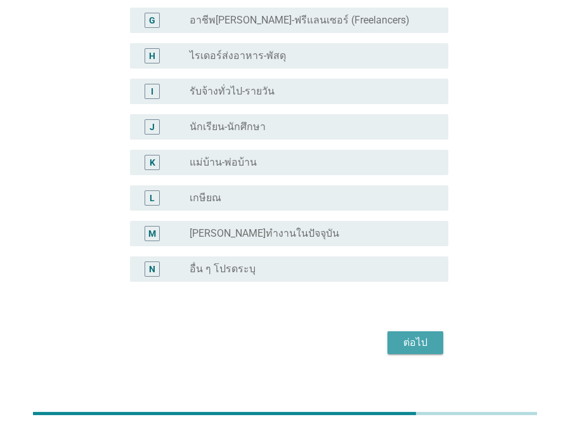
click at [399, 337] on div "ต่อไป" at bounding box center [416, 342] width 36 height 15
